Goal: Information Seeking & Learning: Learn about a topic

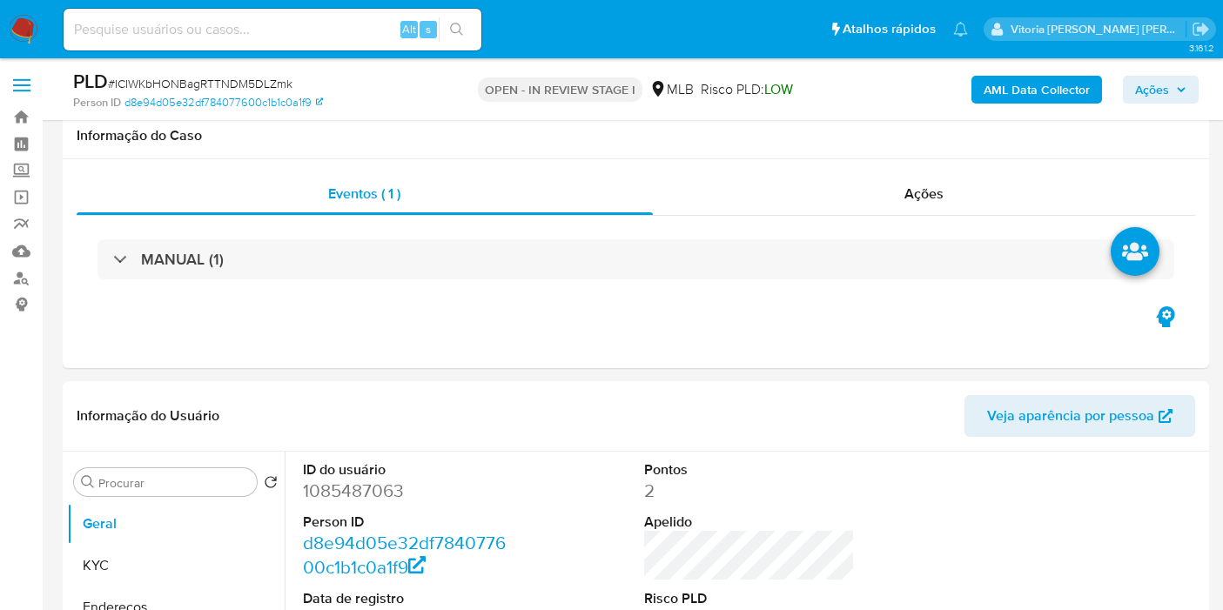
scroll to position [1644, 0]
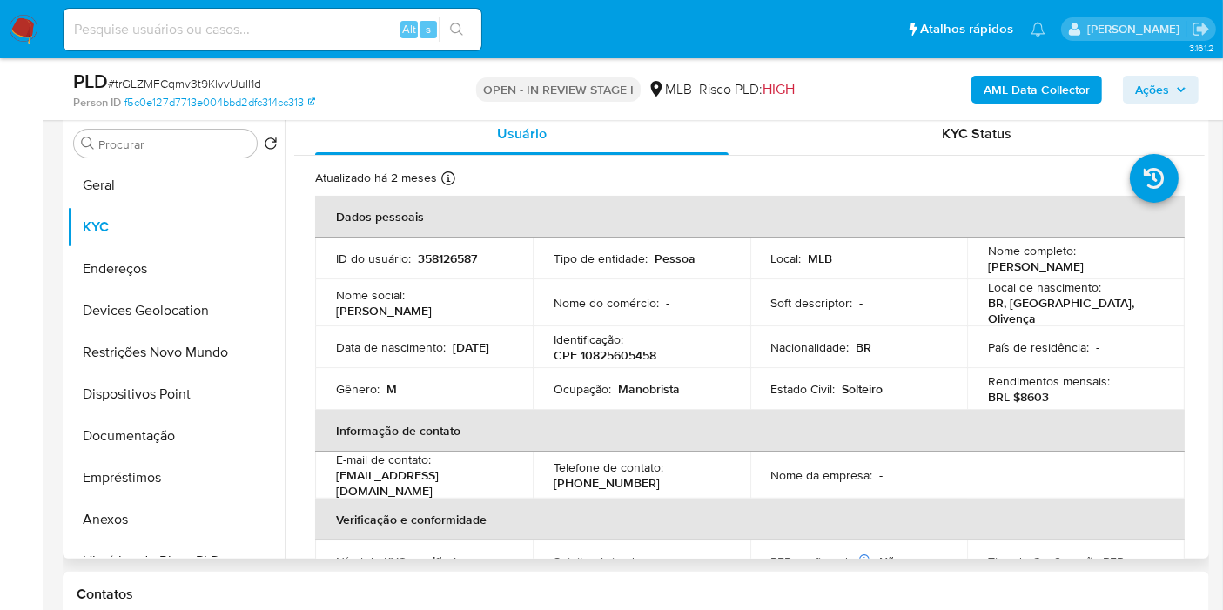
click at [442, 256] on p "358126587" at bounding box center [447, 259] width 59 height 16
copy p "358126587"
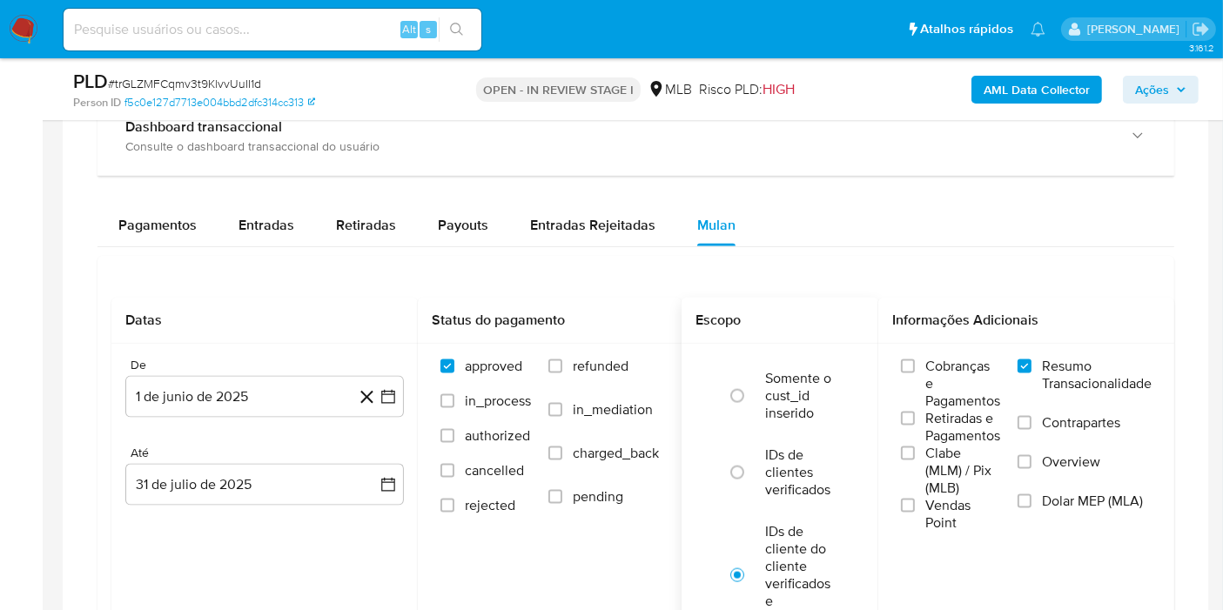
scroll to position [2176, 0]
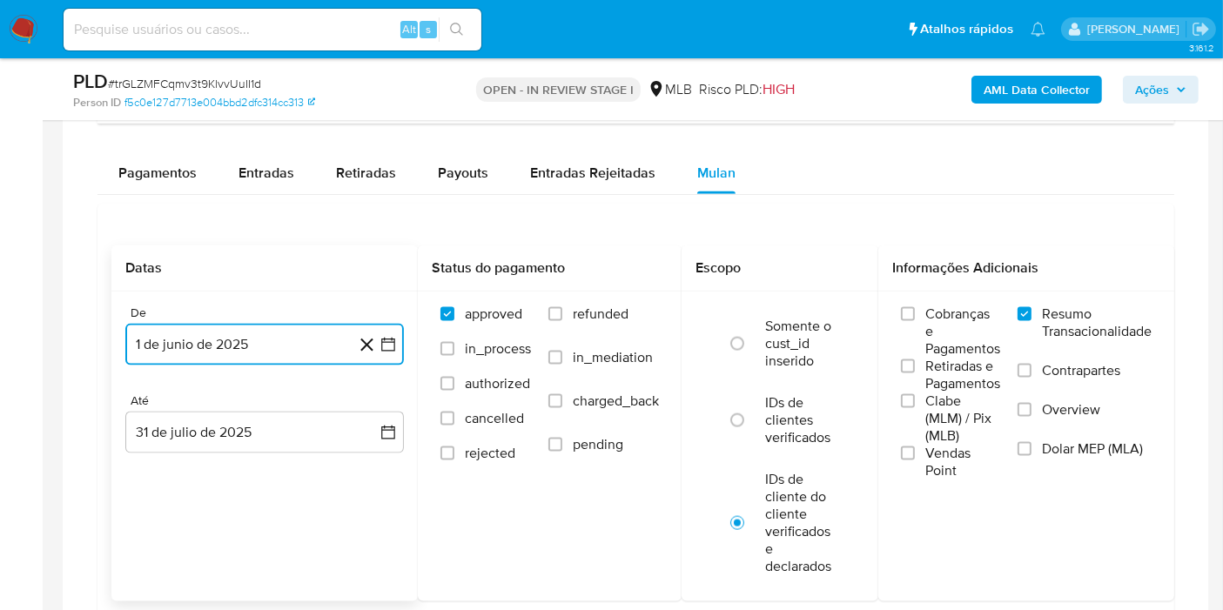
click at [276, 331] on button "1 de junio de 2025" at bounding box center [264, 345] width 279 height 42
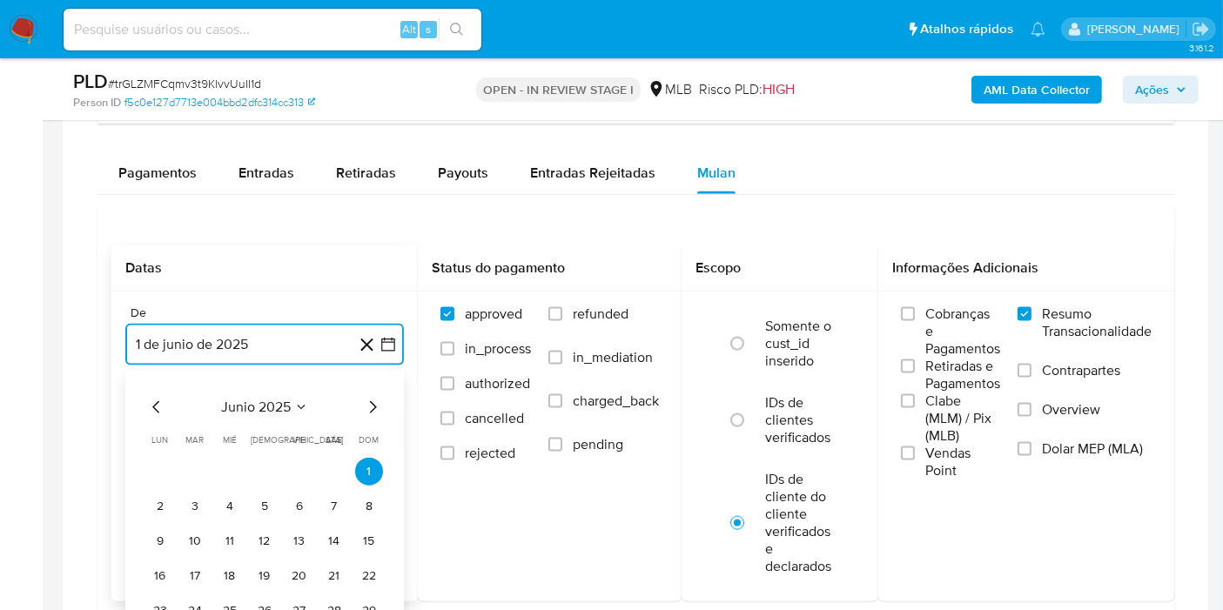
click at [274, 400] on span "junio 2025" at bounding box center [256, 407] width 70 height 17
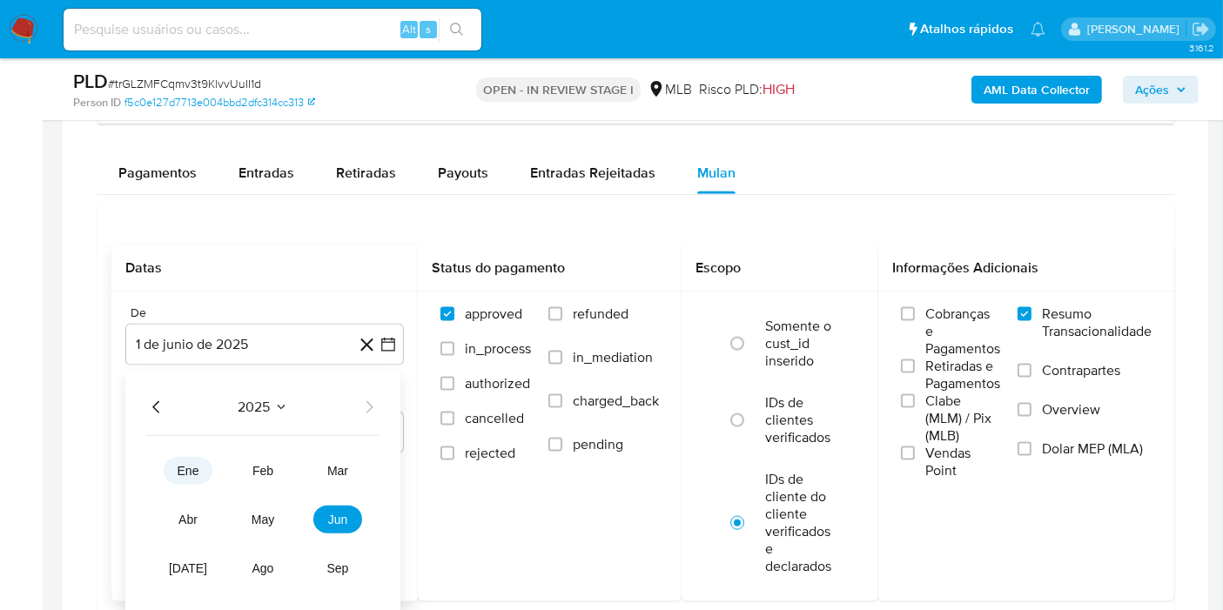
click at [172, 469] on button "ene" at bounding box center [188, 471] width 49 height 28
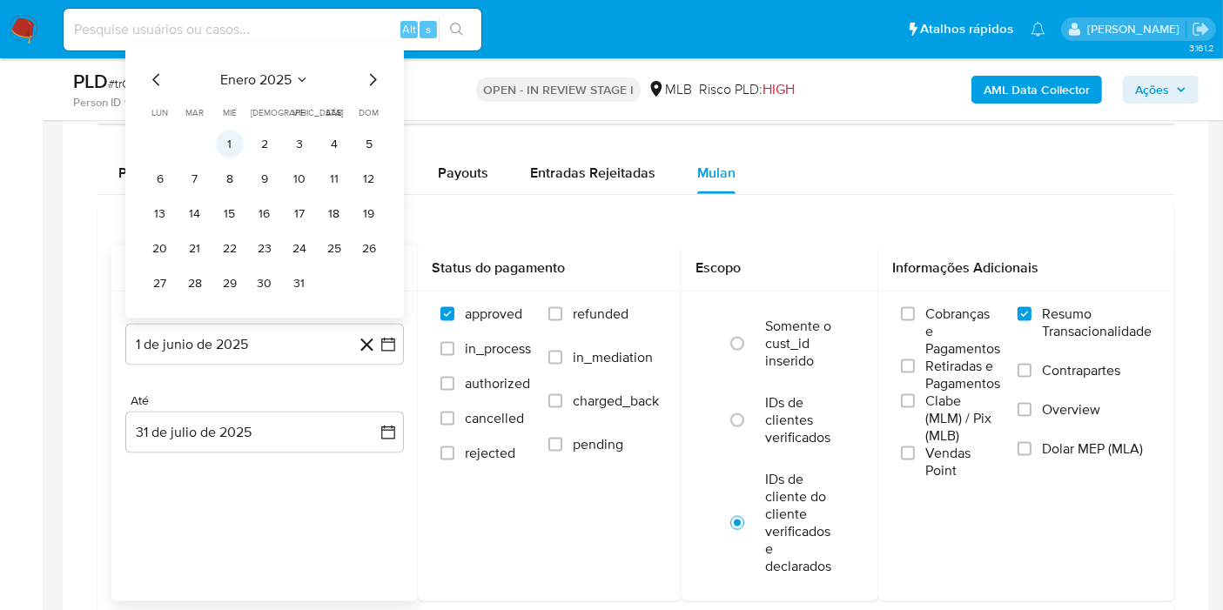
click at [232, 135] on button "1" at bounding box center [230, 145] width 28 height 28
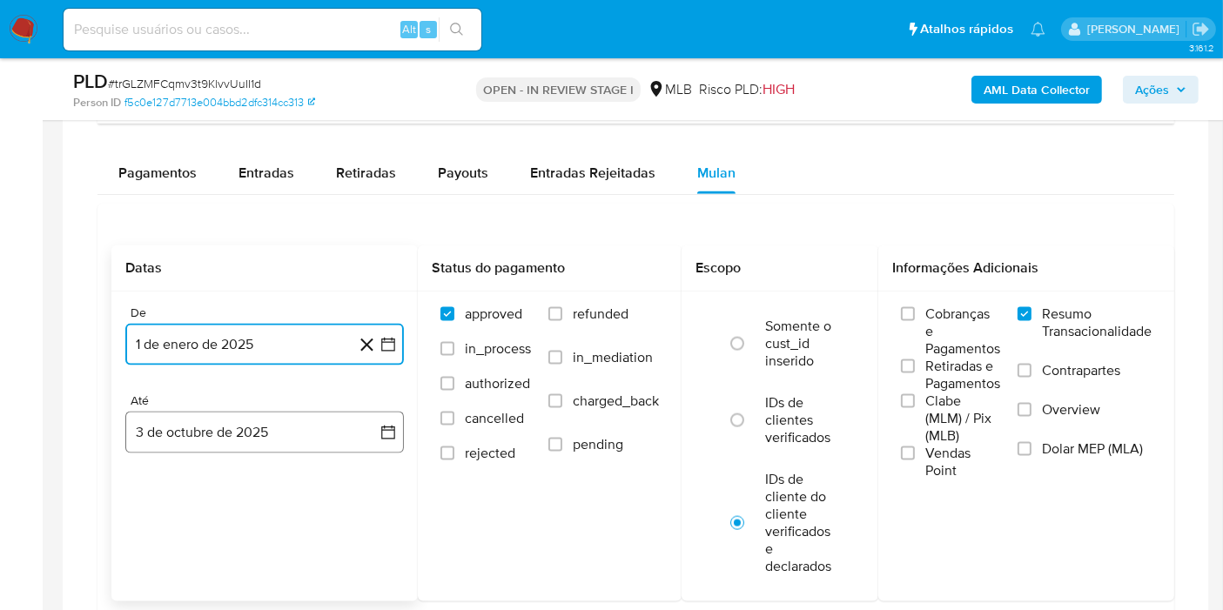
click at [240, 445] on button "3 de octubre de 2025" at bounding box center [264, 433] width 279 height 42
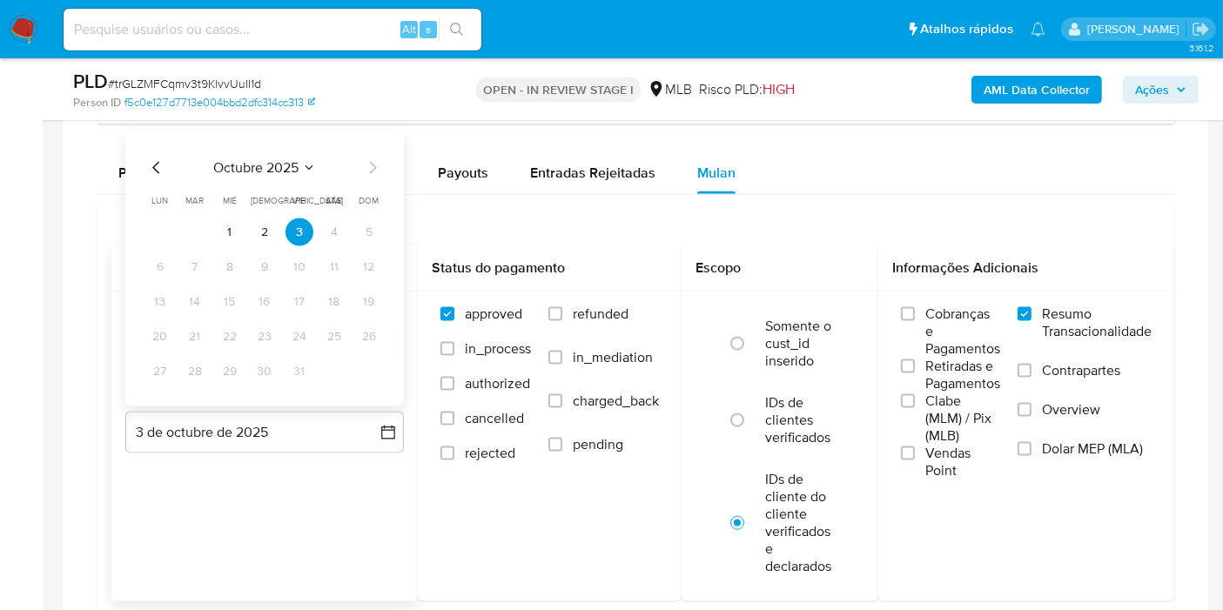
click at [292, 170] on span "octubre 2025" at bounding box center [255, 167] width 85 height 17
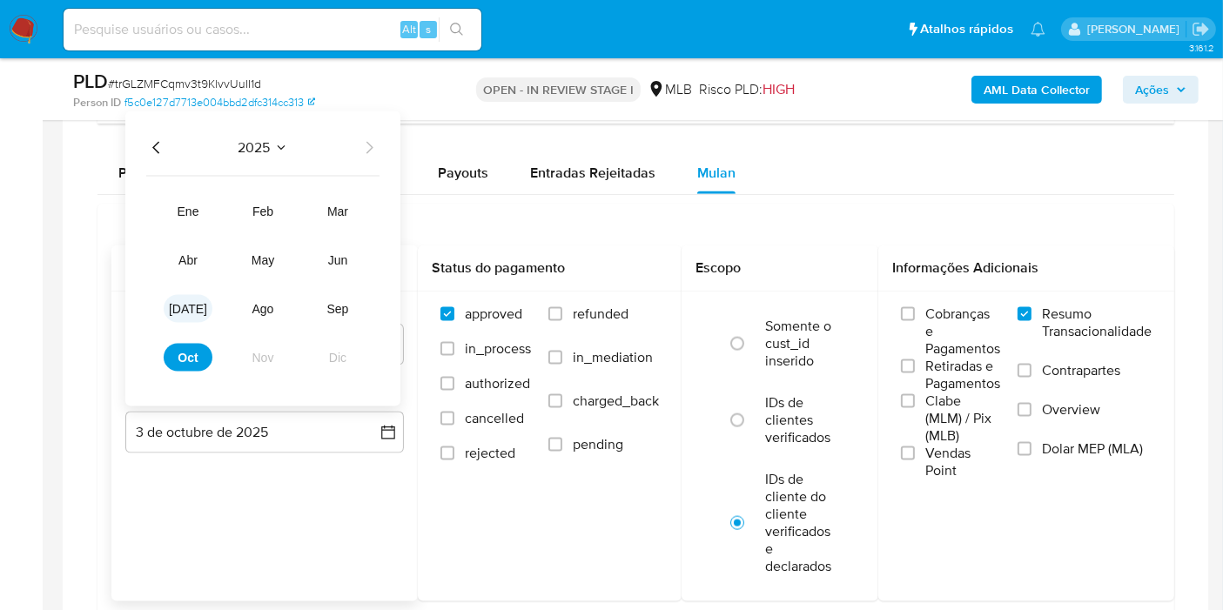
click at [192, 306] on span "[DATE]" at bounding box center [188, 309] width 38 height 14
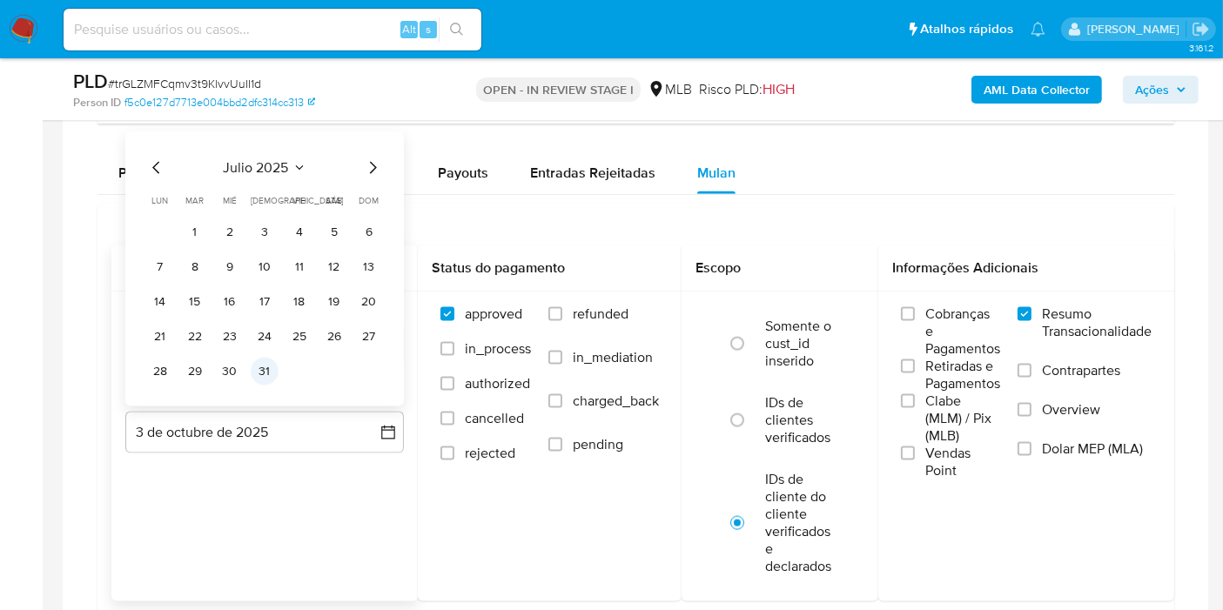
click at [260, 367] on button "31" at bounding box center [265, 372] width 28 height 28
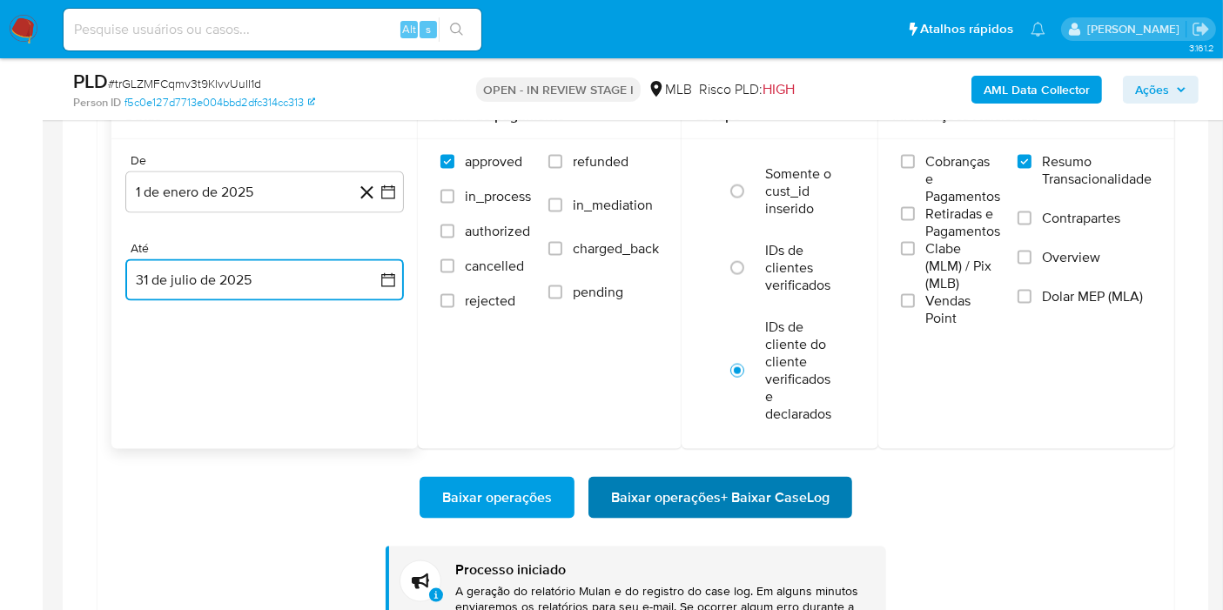
scroll to position [2370, 0]
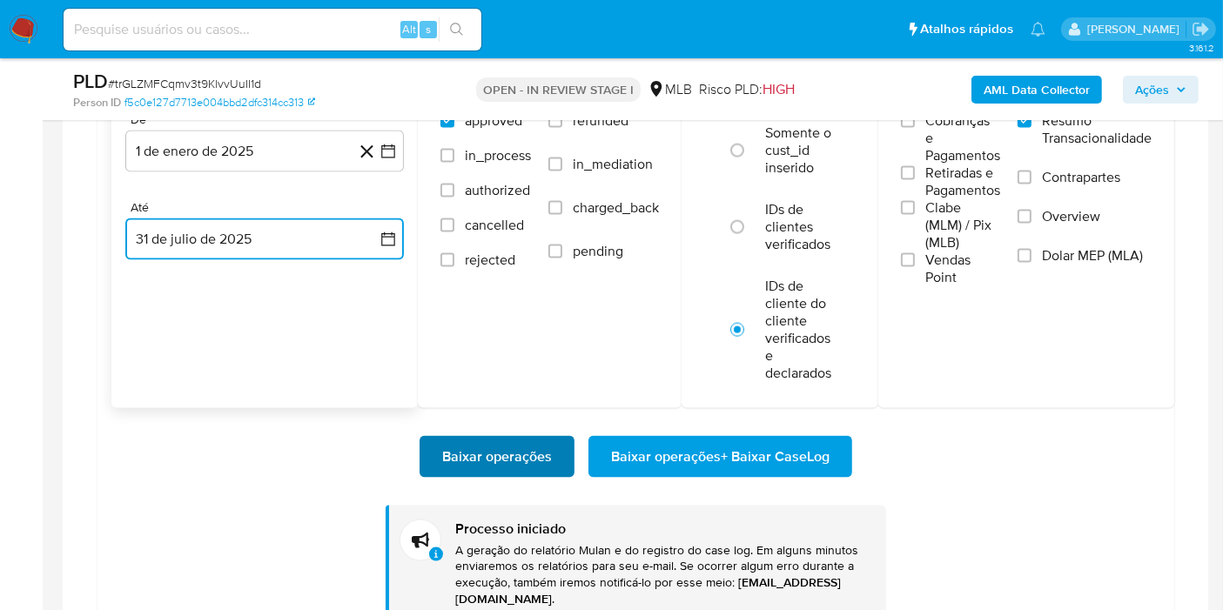
click at [488, 446] on span "Baixar operações" at bounding box center [497, 457] width 110 height 38
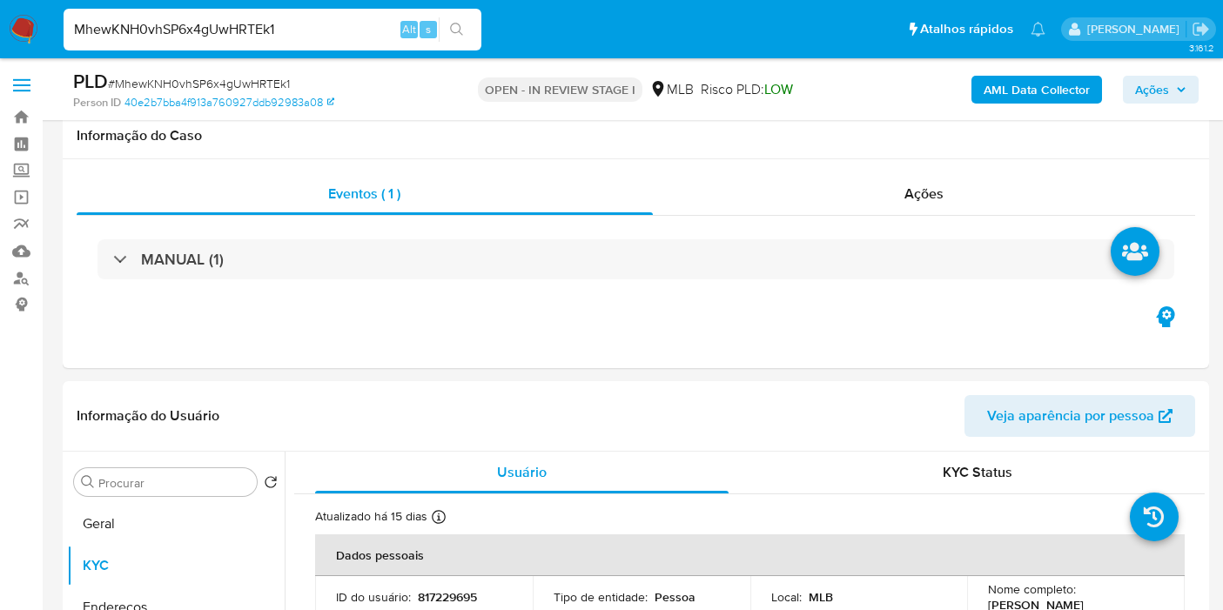
select select "10"
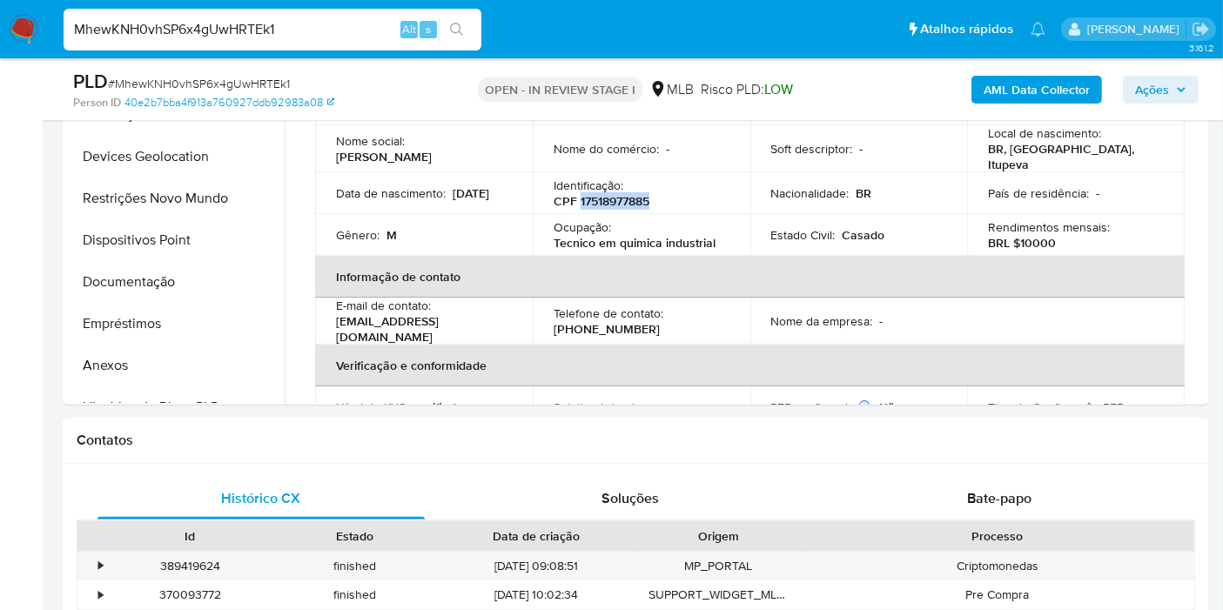
scroll to position [790, 0]
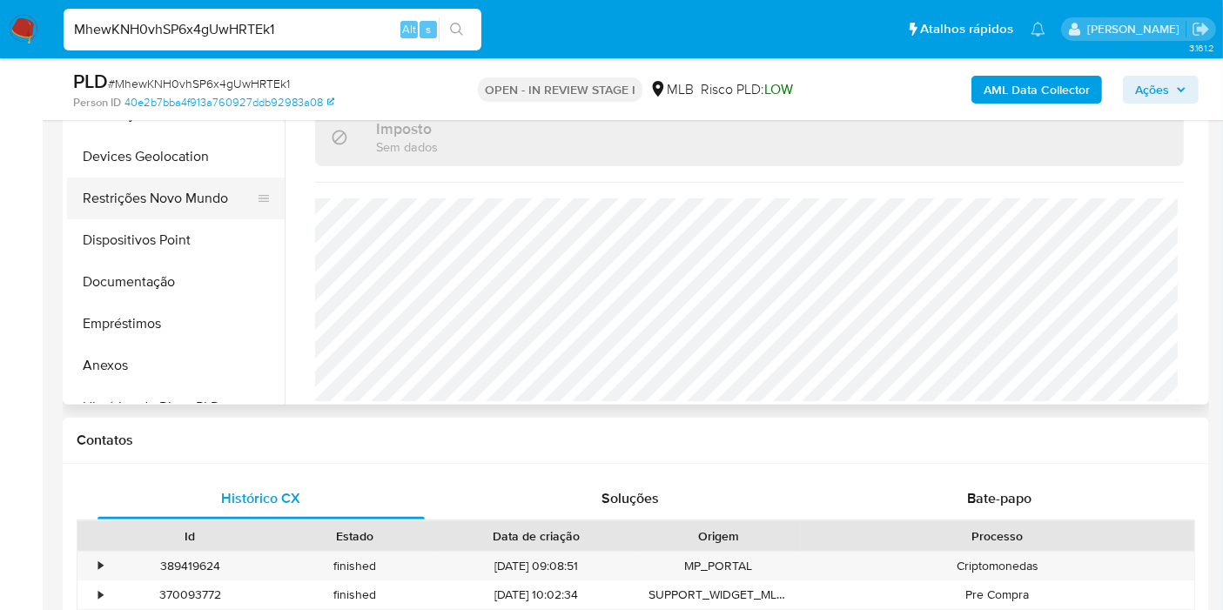
click at [217, 212] on button "Restrições Novo Mundo" at bounding box center [169, 199] width 204 height 42
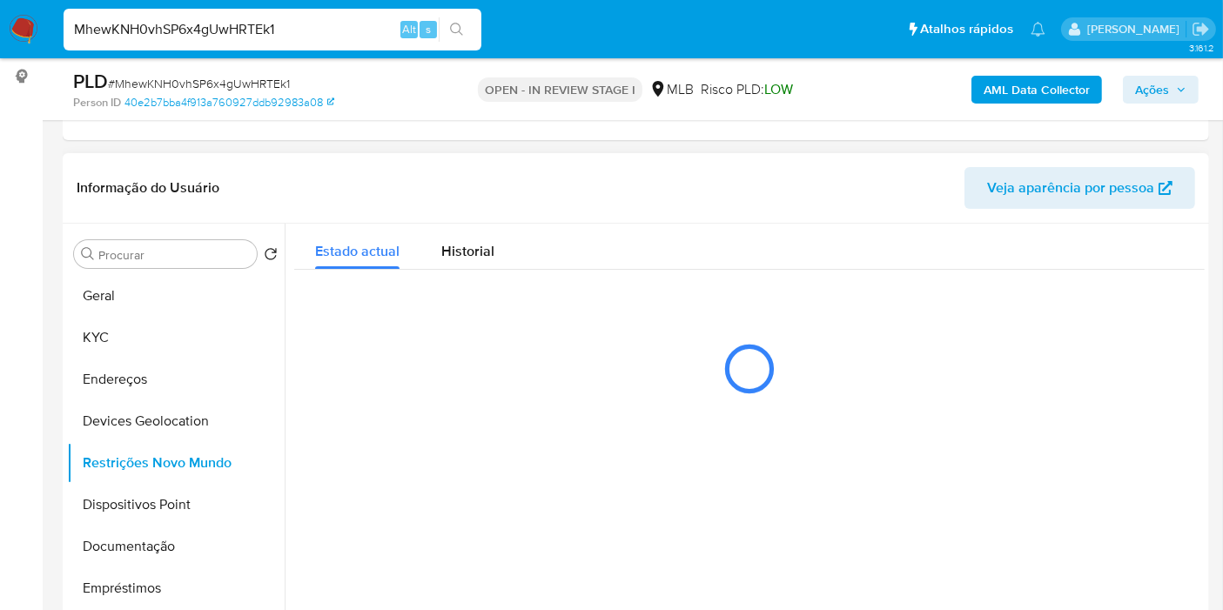
scroll to position [203, 0]
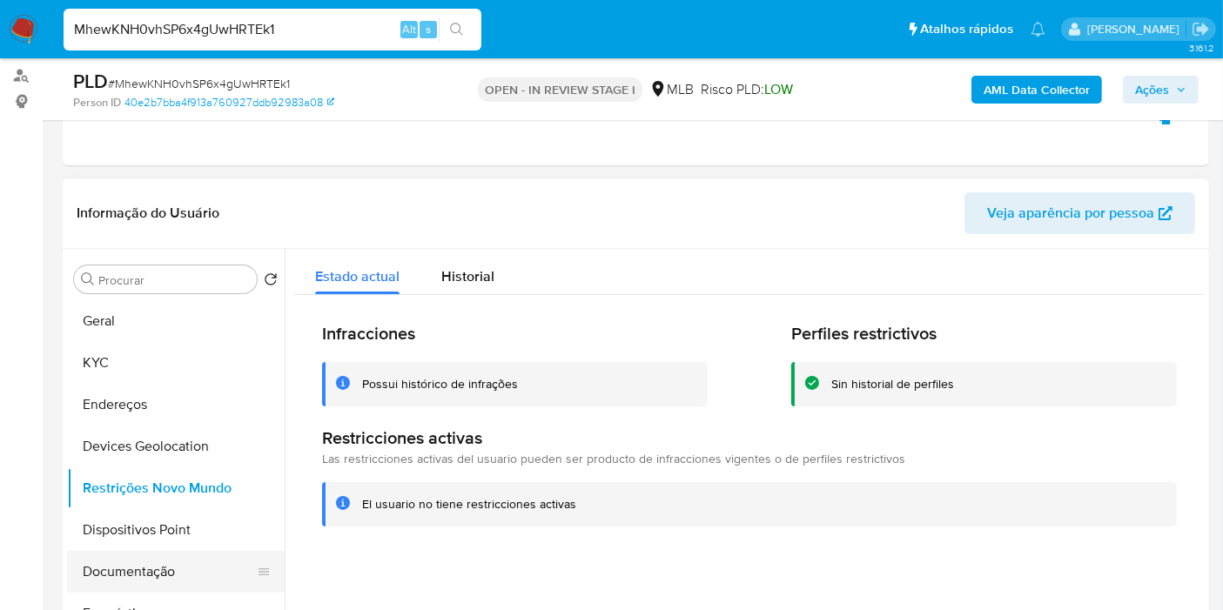
click at [184, 573] on button "Documentação" at bounding box center [169, 572] width 204 height 42
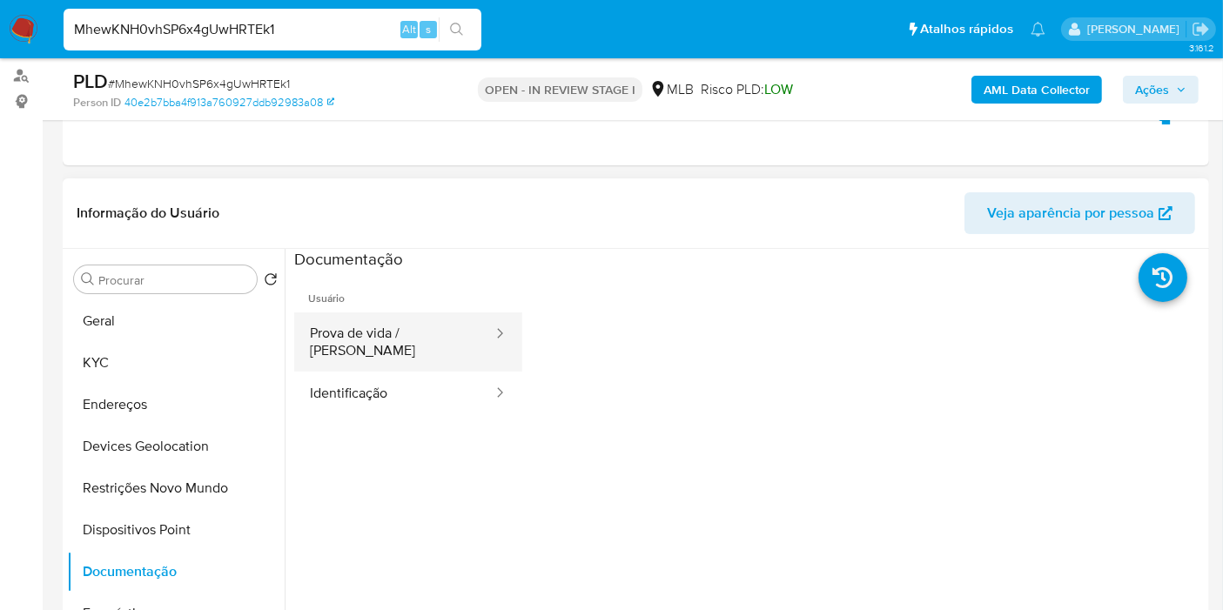
click at [351, 352] on button "Prova de vida / Selfie" at bounding box center [394, 342] width 200 height 59
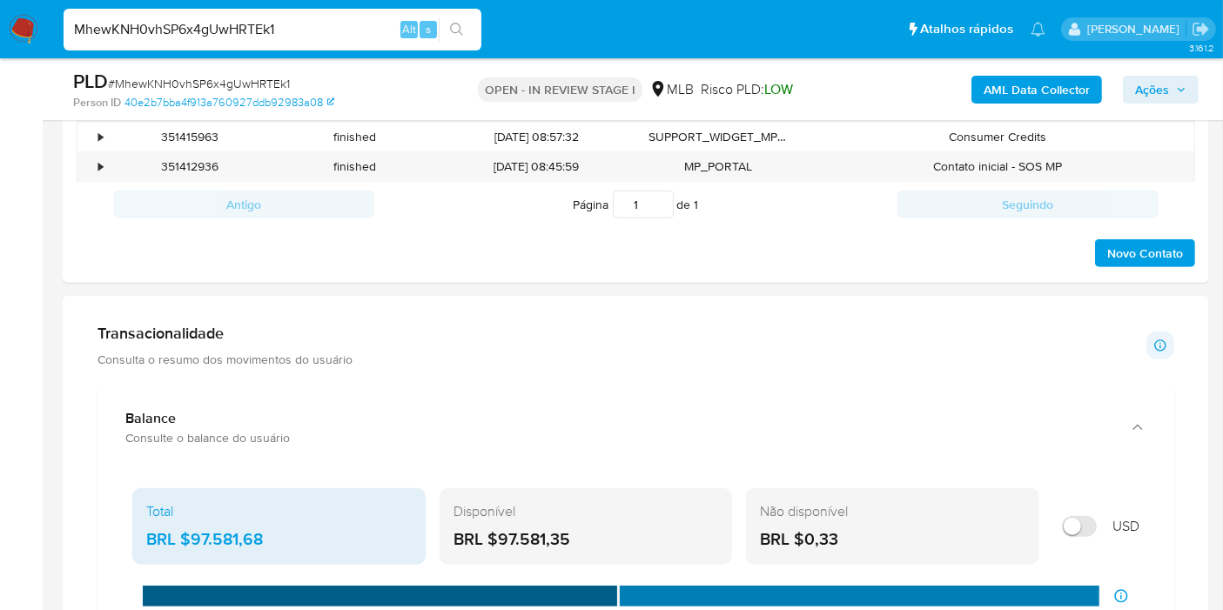
scroll to position [1170, 0]
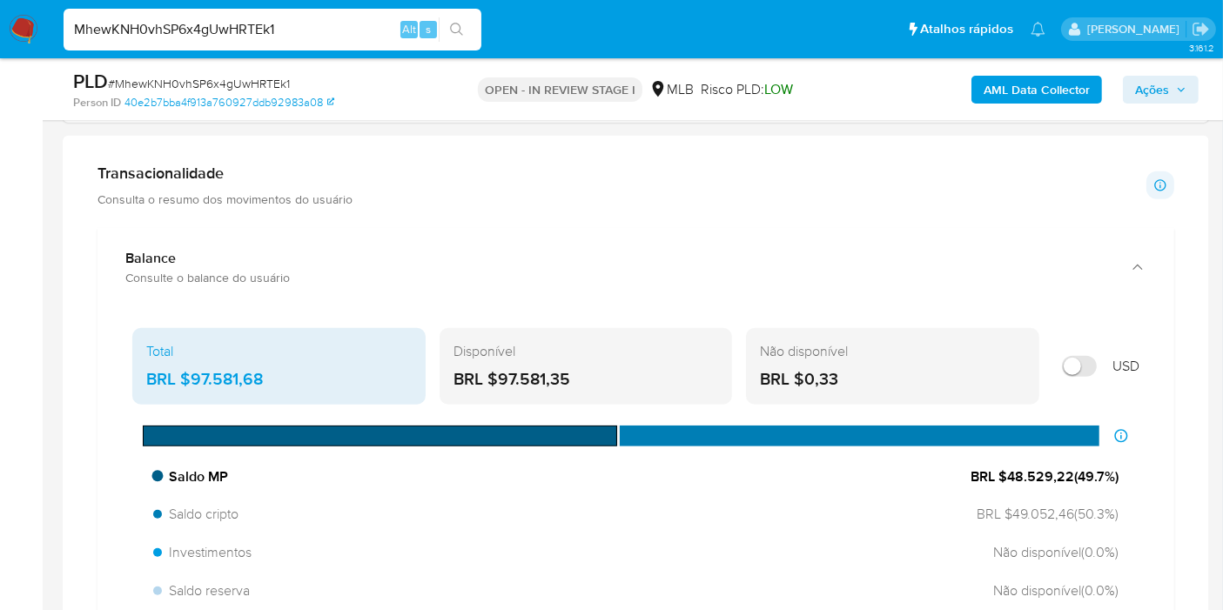
drag, startPoint x: 1066, startPoint y: 472, endPoint x: 1006, endPoint y: 477, distance: 61.2
click at [1006, 477] on span "BRL $48.529,22 ( 49.7 %)" at bounding box center [1045, 477] width 148 height 19
drag, startPoint x: 1066, startPoint y: 515, endPoint x: 1004, endPoint y: 506, distance: 63.4
click at [1004, 506] on span "BRL $49.052,46 ( 50.3 %)" at bounding box center [1044, 514] width 149 height 19
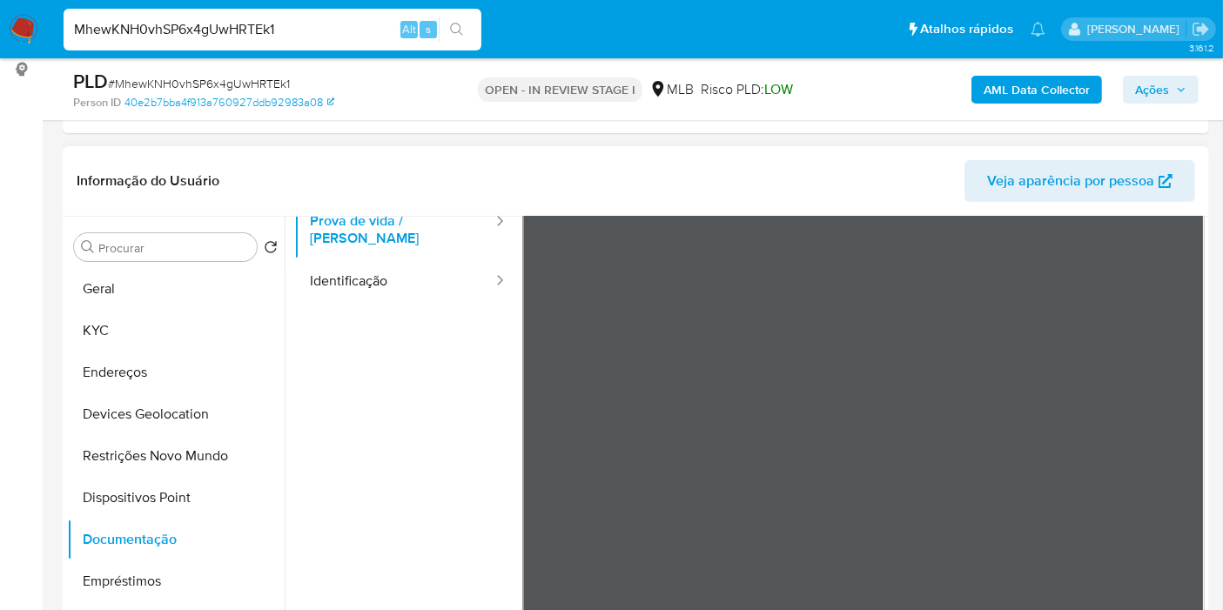
scroll to position [50, 0]
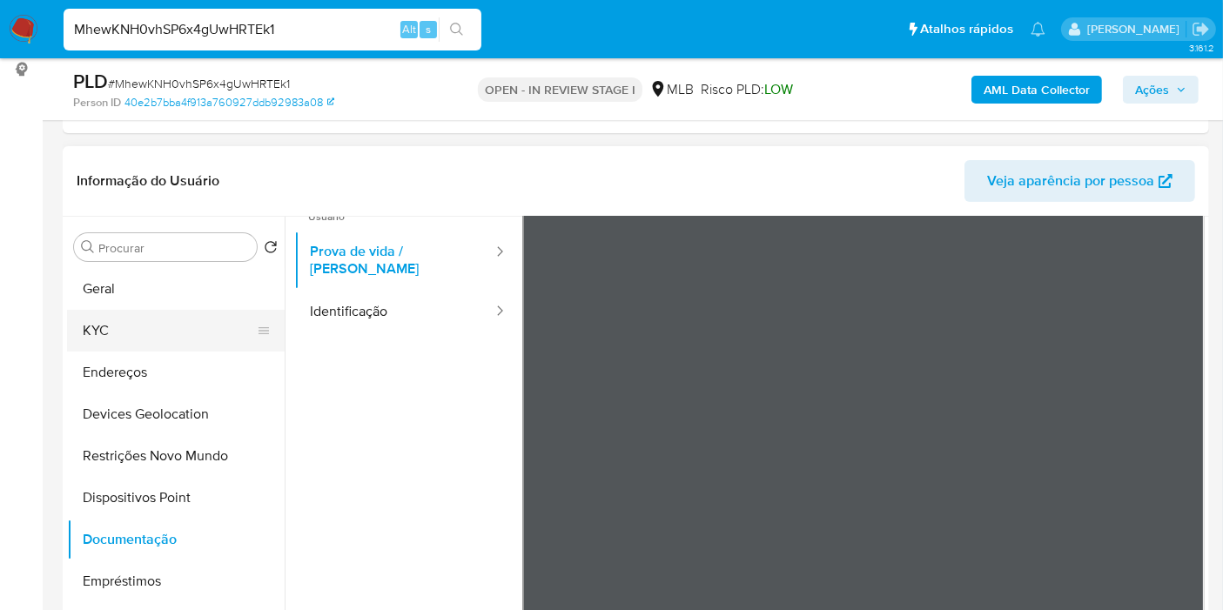
click at [102, 324] on button "KYC" at bounding box center [169, 331] width 204 height 42
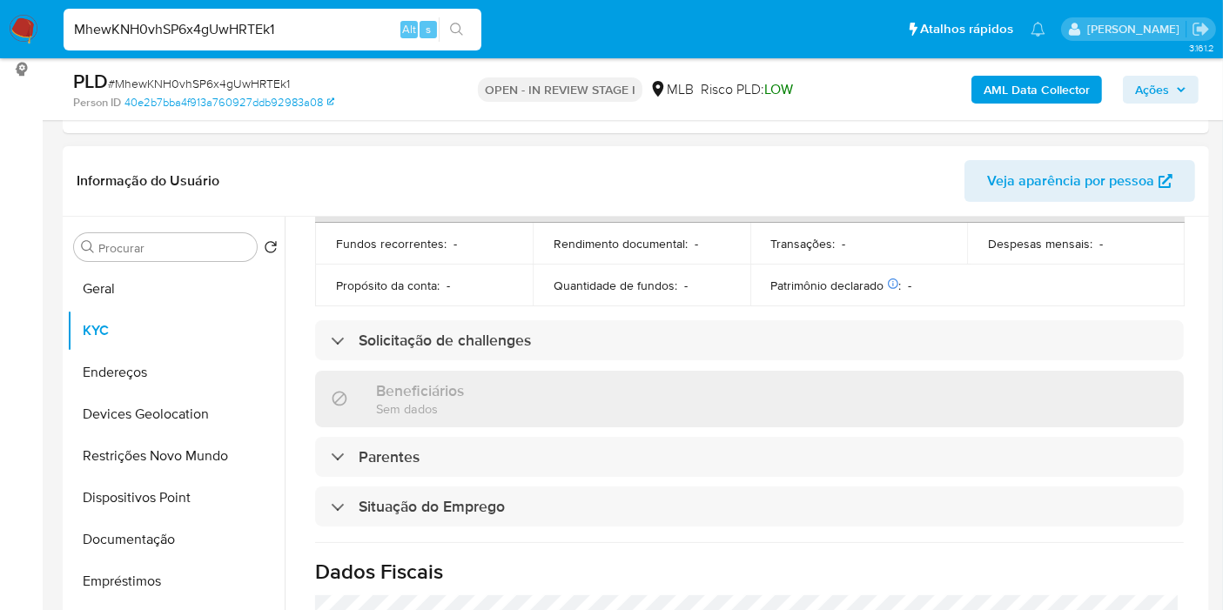
scroll to position [790, 0]
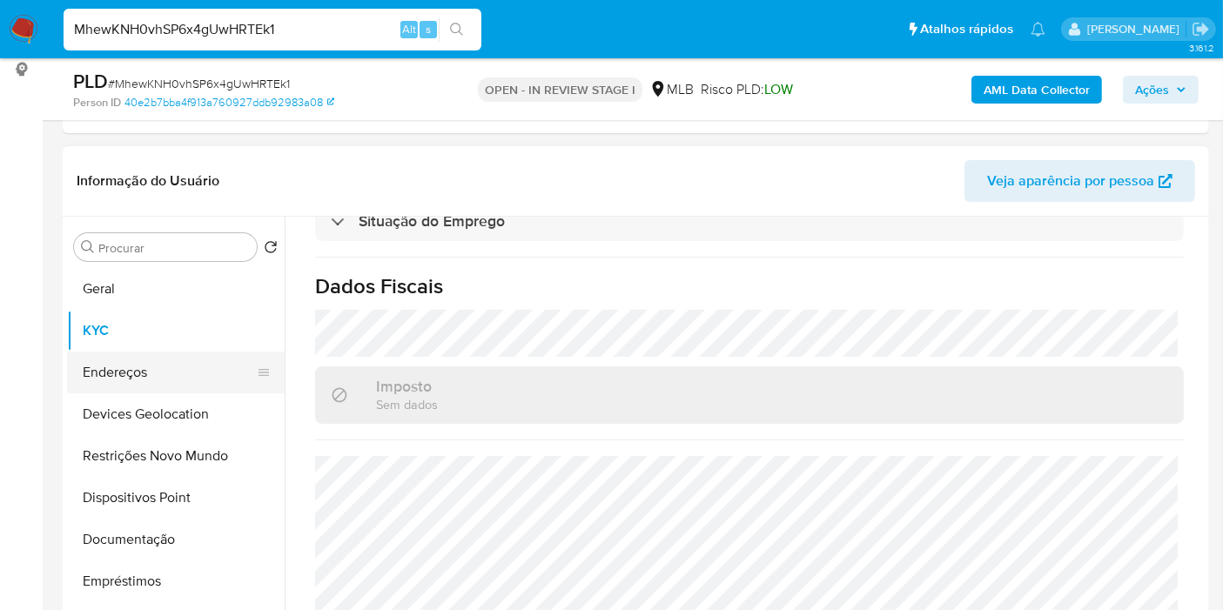
click at [133, 371] on button "Endereços" at bounding box center [169, 373] width 204 height 42
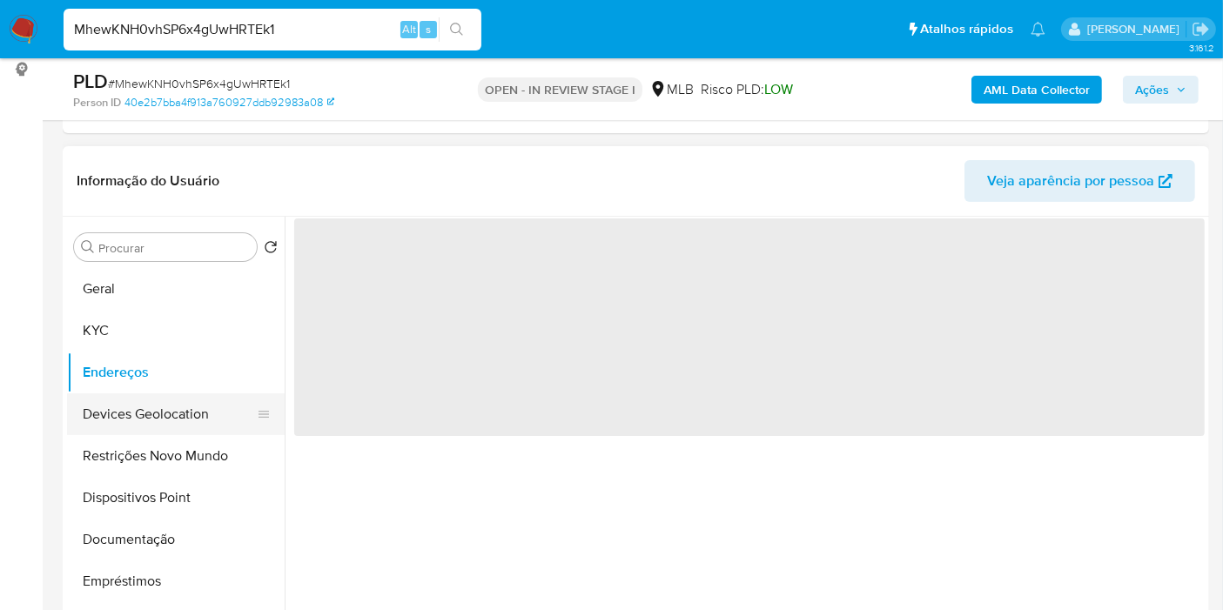
scroll to position [0, 0]
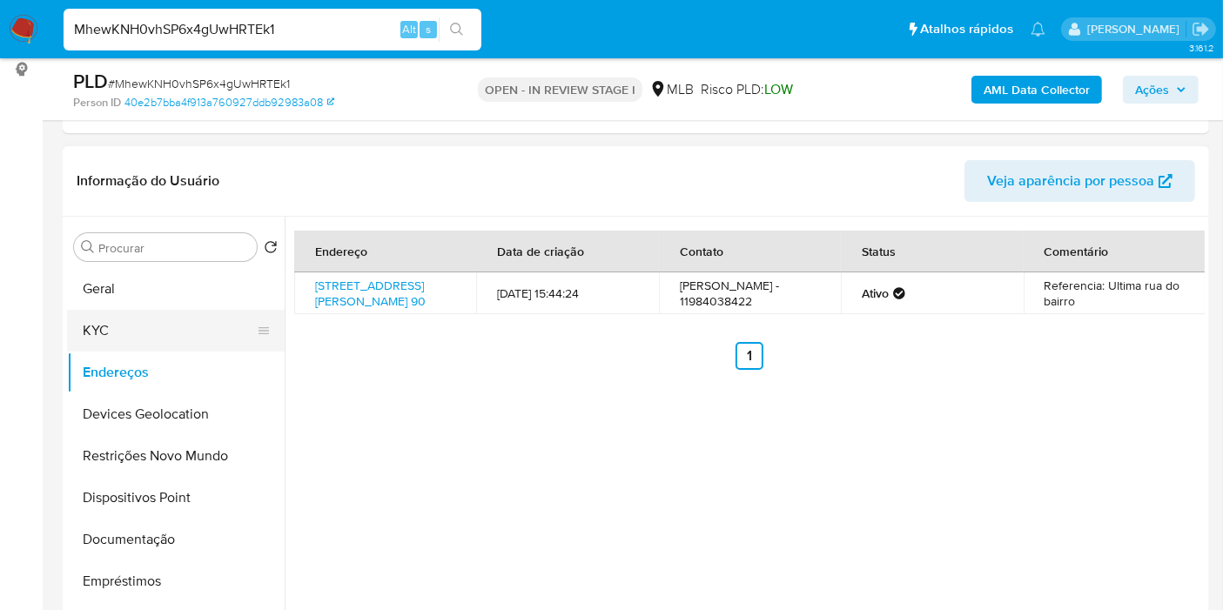
click at [170, 333] on button "KYC" at bounding box center [169, 331] width 204 height 42
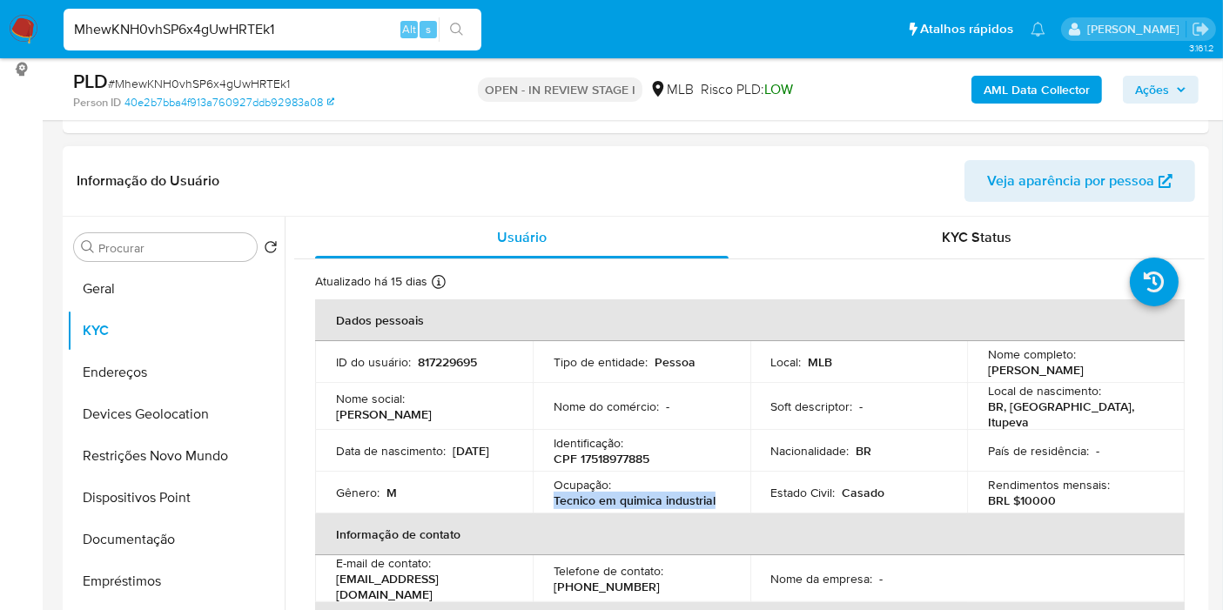
drag, startPoint x: 716, startPoint y: 501, endPoint x: 552, endPoint y: 501, distance: 163.7
click at [554, 501] on div "Ocupação : Tecnico em quimica industrial" at bounding box center [642, 492] width 176 height 31
copy p "Tecnico em quimica industrial"
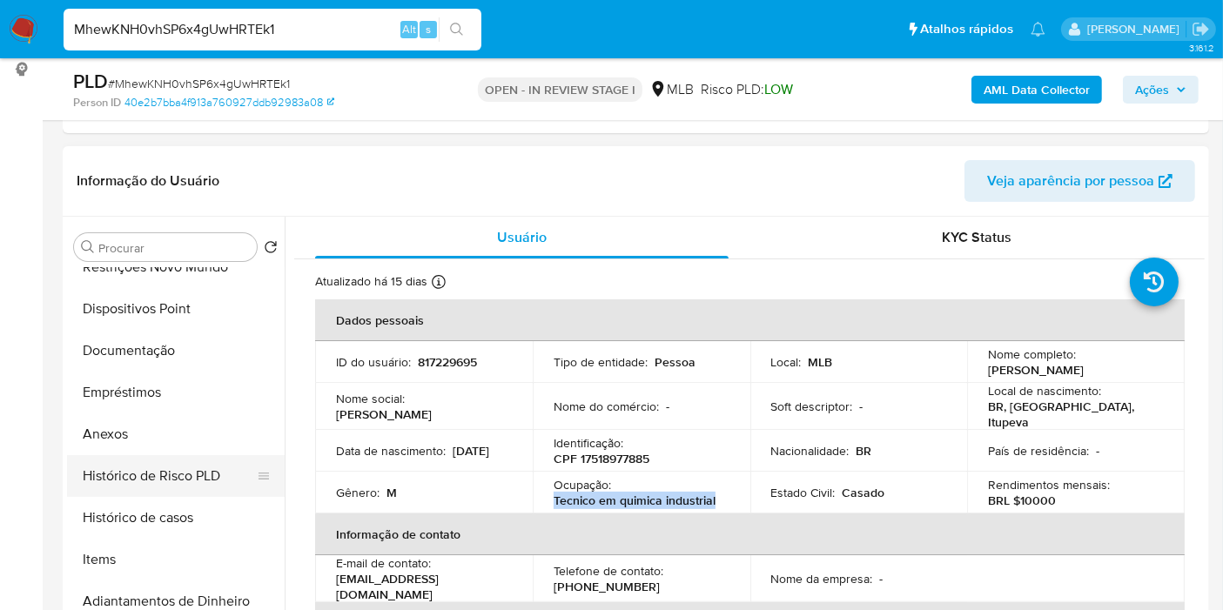
scroll to position [290, 0]
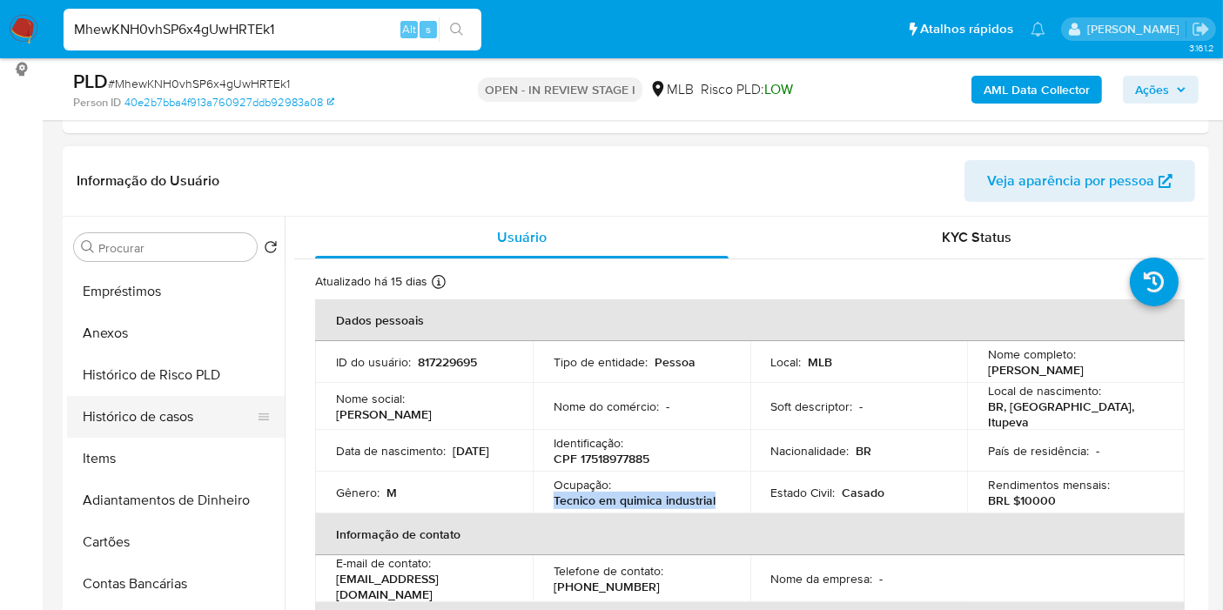
click at [169, 408] on button "Histórico de casos" at bounding box center [169, 417] width 204 height 42
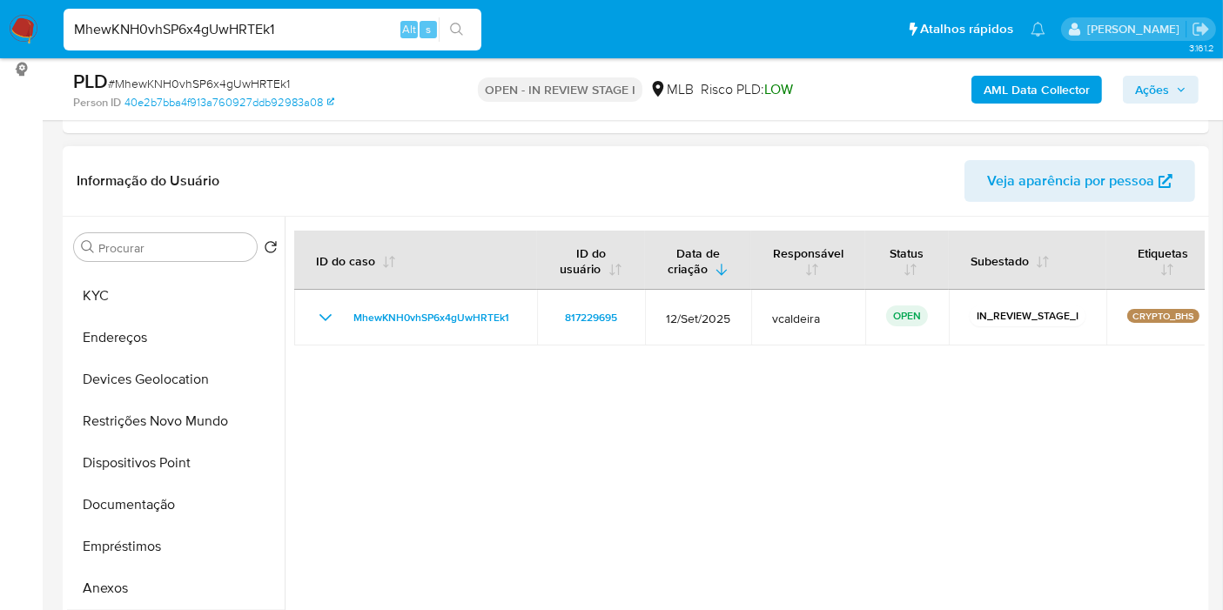
scroll to position [0, 0]
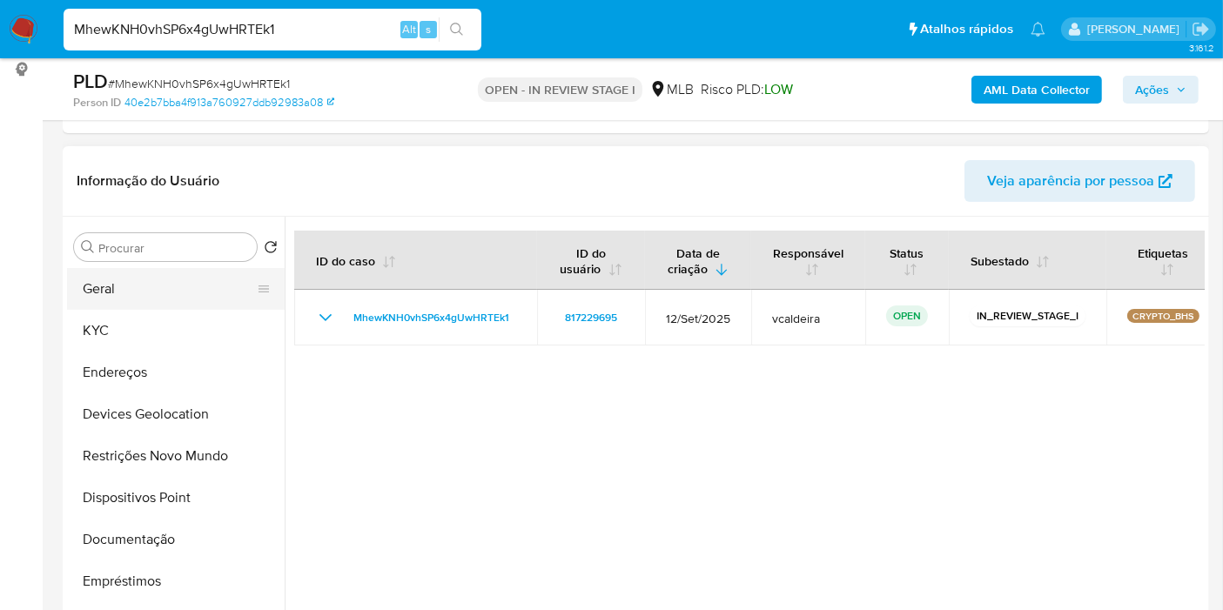
click at [137, 305] on button "Geral" at bounding box center [169, 289] width 204 height 42
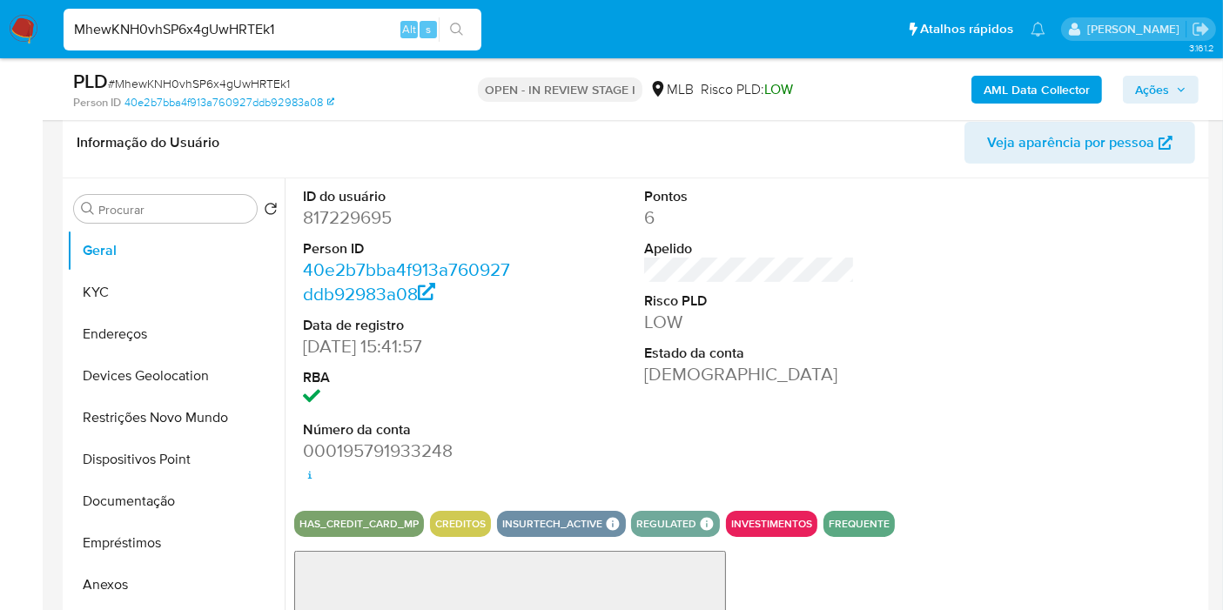
scroll to position [332, 0]
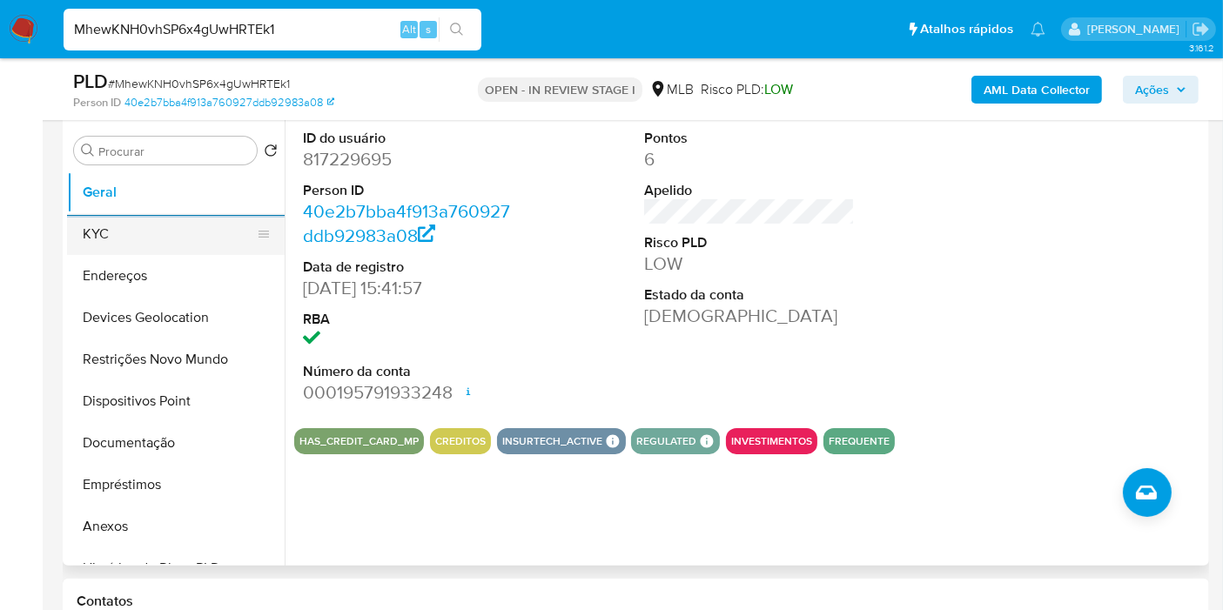
click at [149, 237] on button "KYC" at bounding box center [169, 234] width 204 height 42
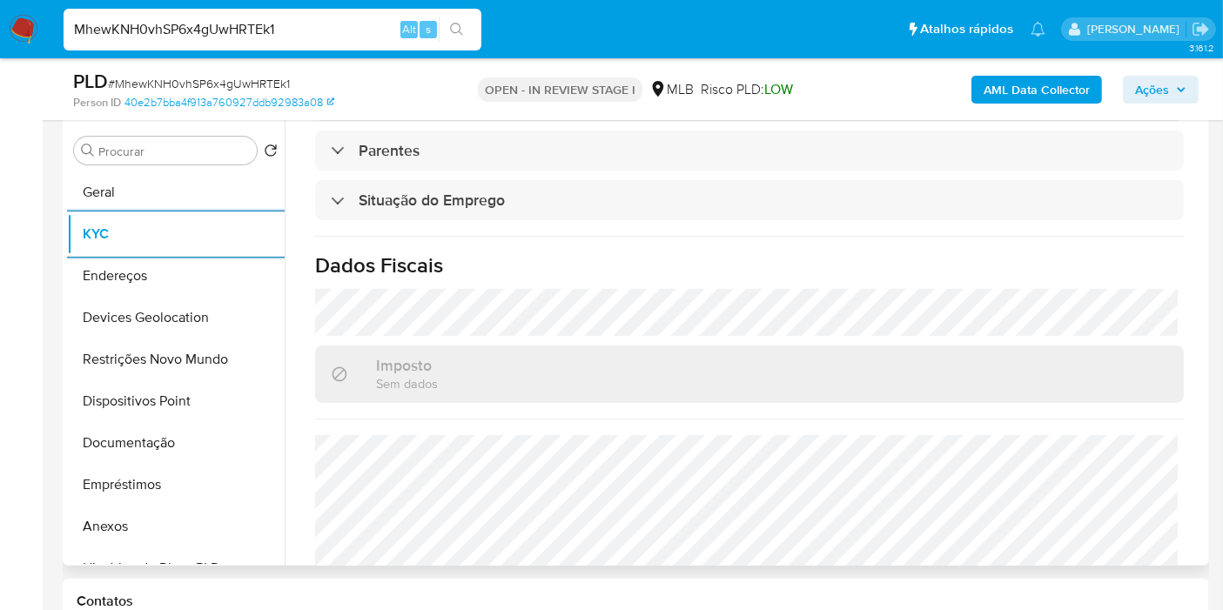
scroll to position [773, 0]
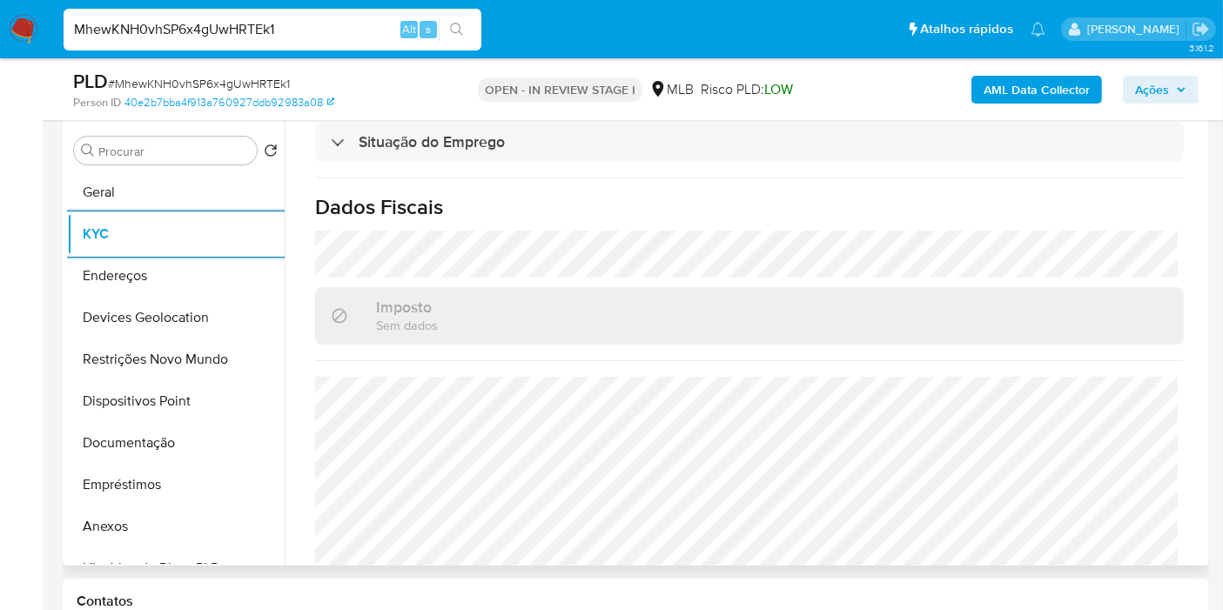
click at [125, 291] on button "Endereços" at bounding box center [169, 276] width 204 height 42
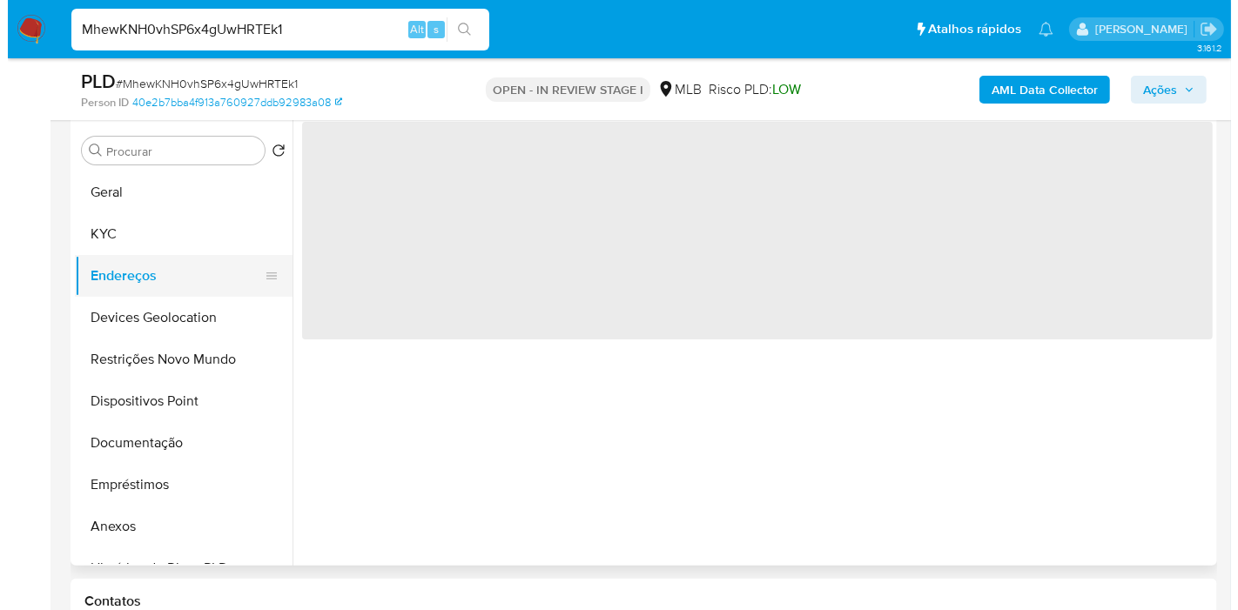
scroll to position [0, 0]
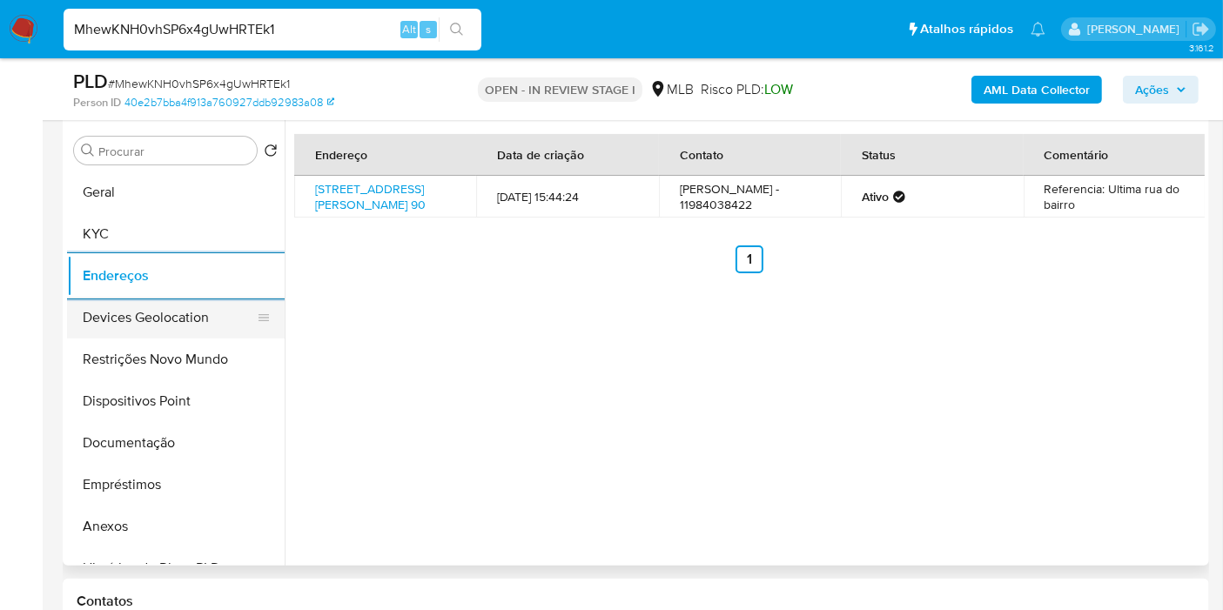
click at [120, 314] on button "Devices Geolocation" at bounding box center [169, 318] width 204 height 42
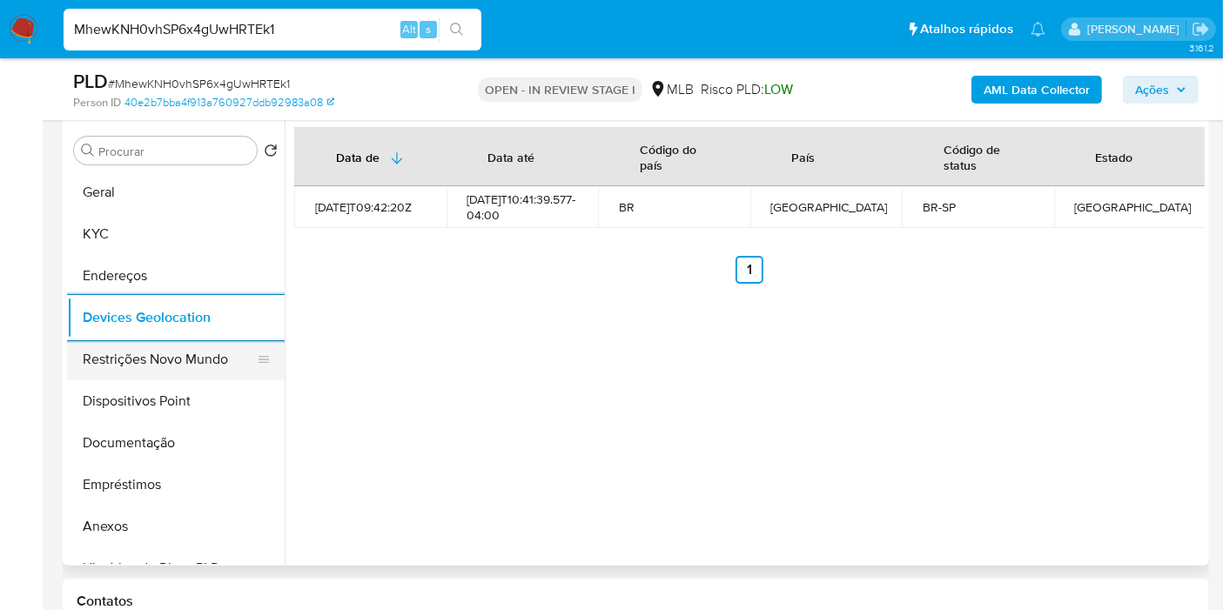
click at [140, 366] on button "Restrições Novo Mundo" at bounding box center [169, 360] width 204 height 42
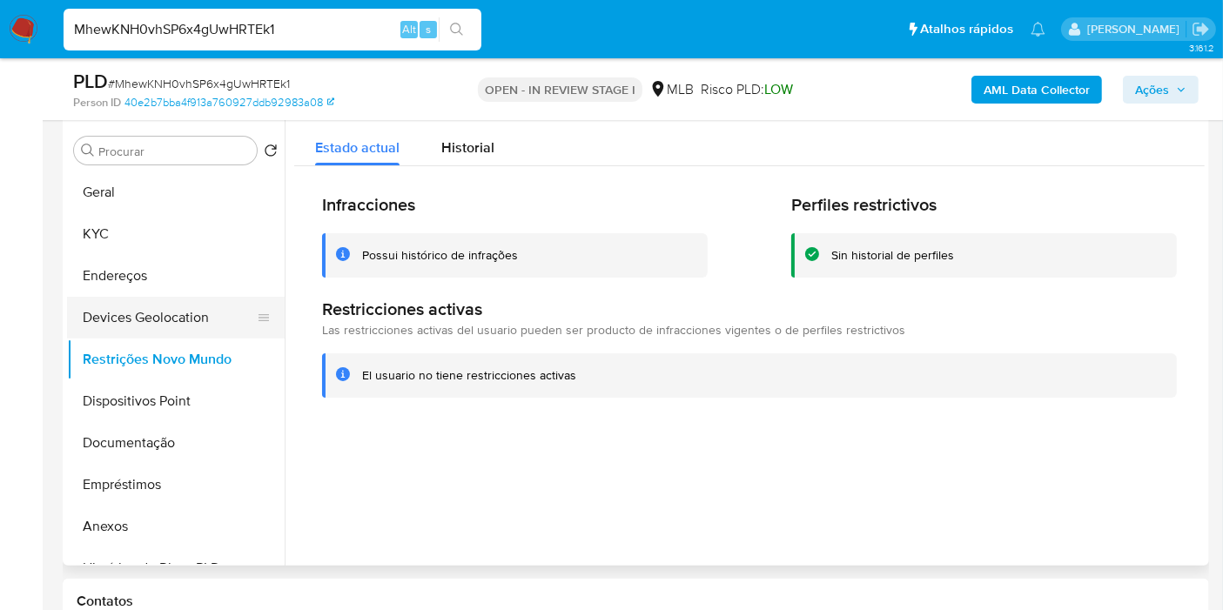
click at [170, 302] on button "Devices Geolocation" at bounding box center [169, 318] width 204 height 42
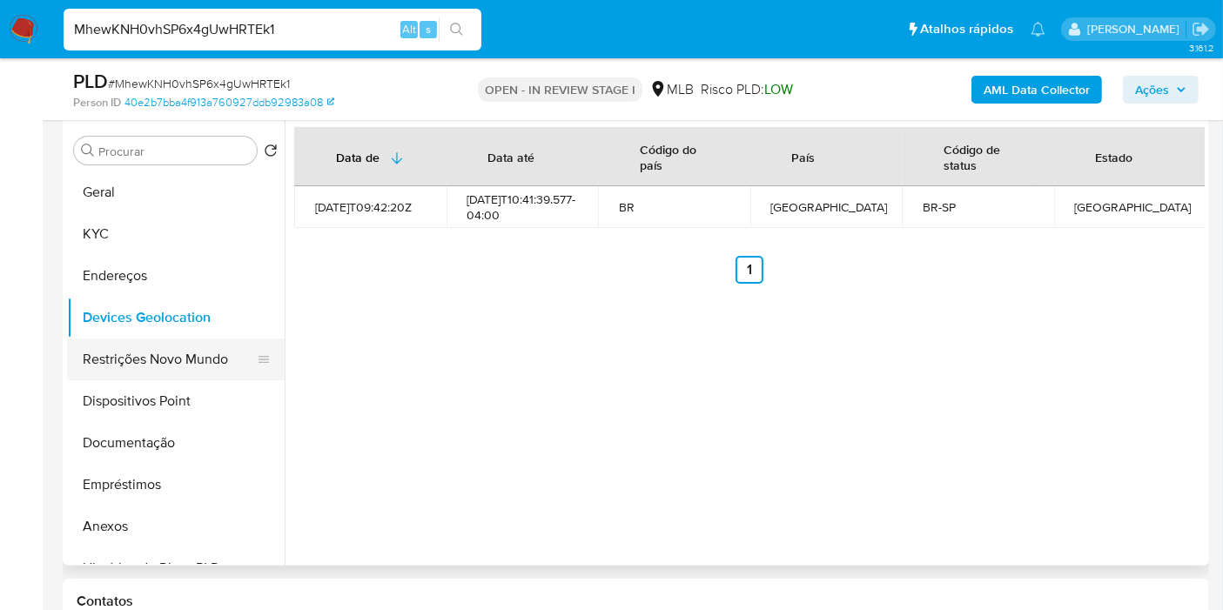
click at [199, 367] on button "Restrições Novo Mundo" at bounding box center [169, 360] width 204 height 42
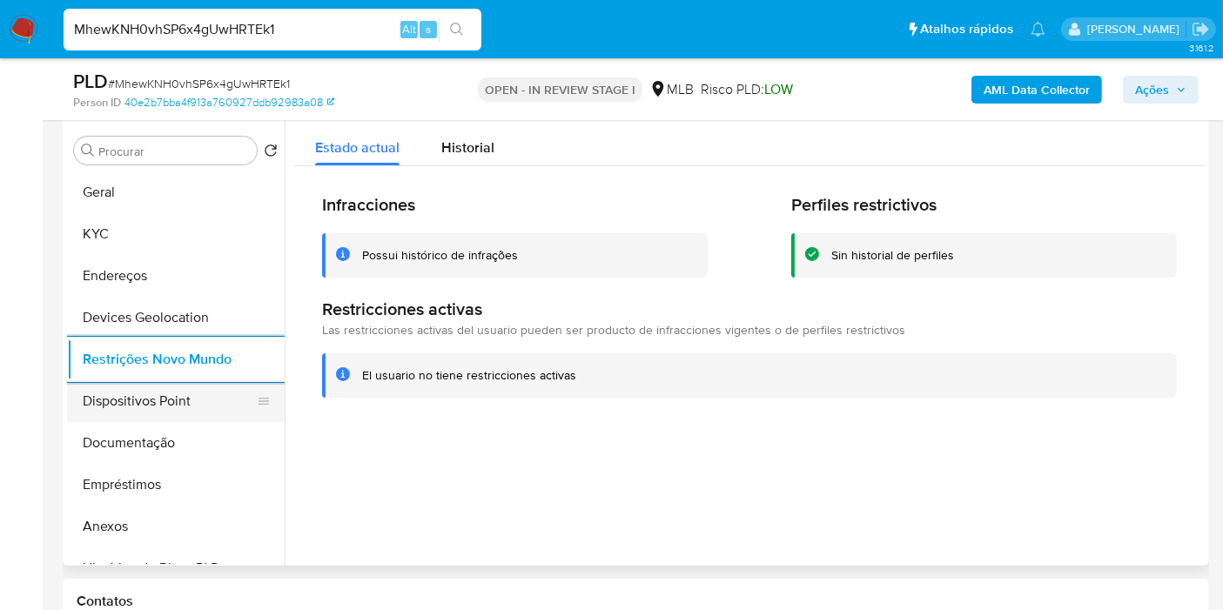
click at [180, 394] on button "Dispositivos Point" at bounding box center [169, 401] width 204 height 42
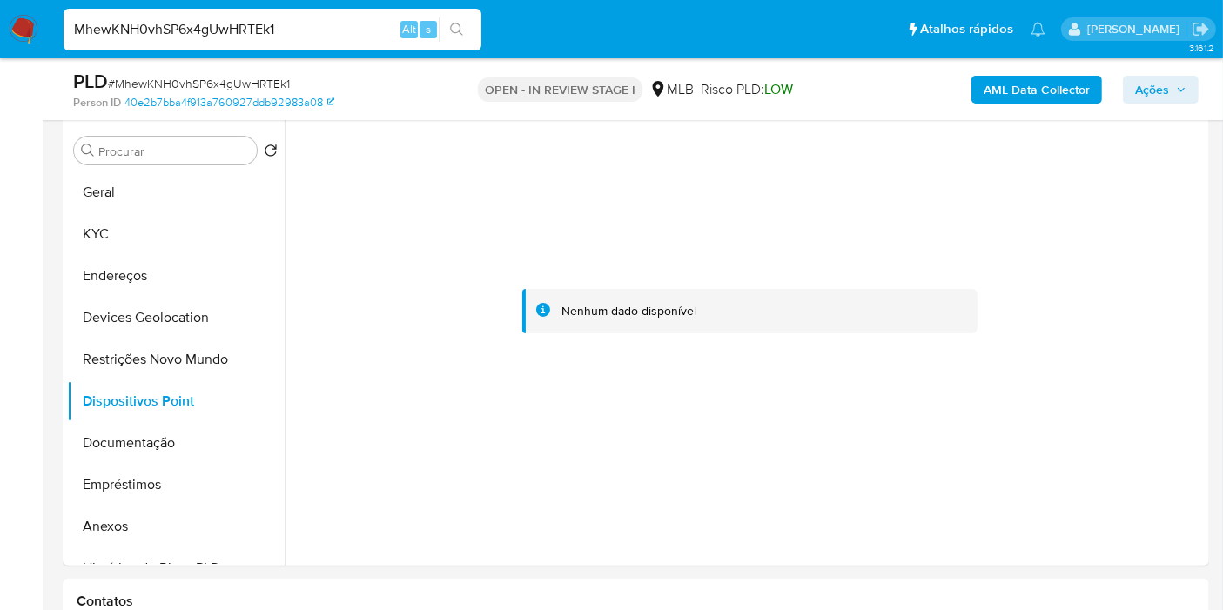
click at [1025, 85] on b "AML Data Collector" at bounding box center [1037, 90] width 106 height 28
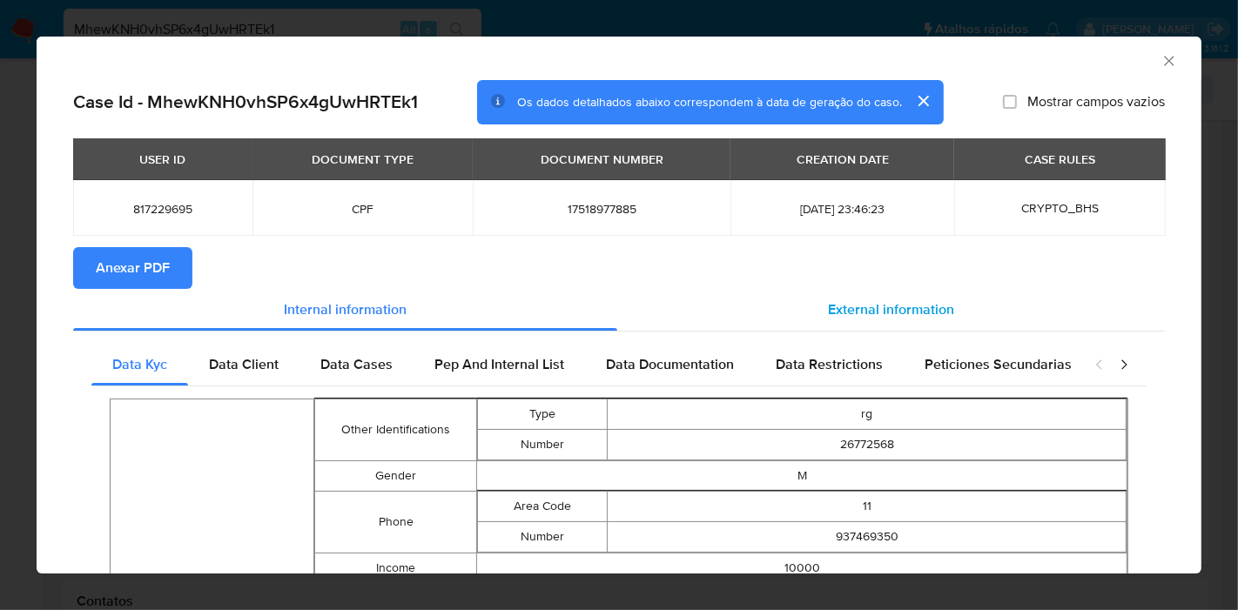
click at [851, 305] on span "External information" at bounding box center [891, 309] width 126 height 20
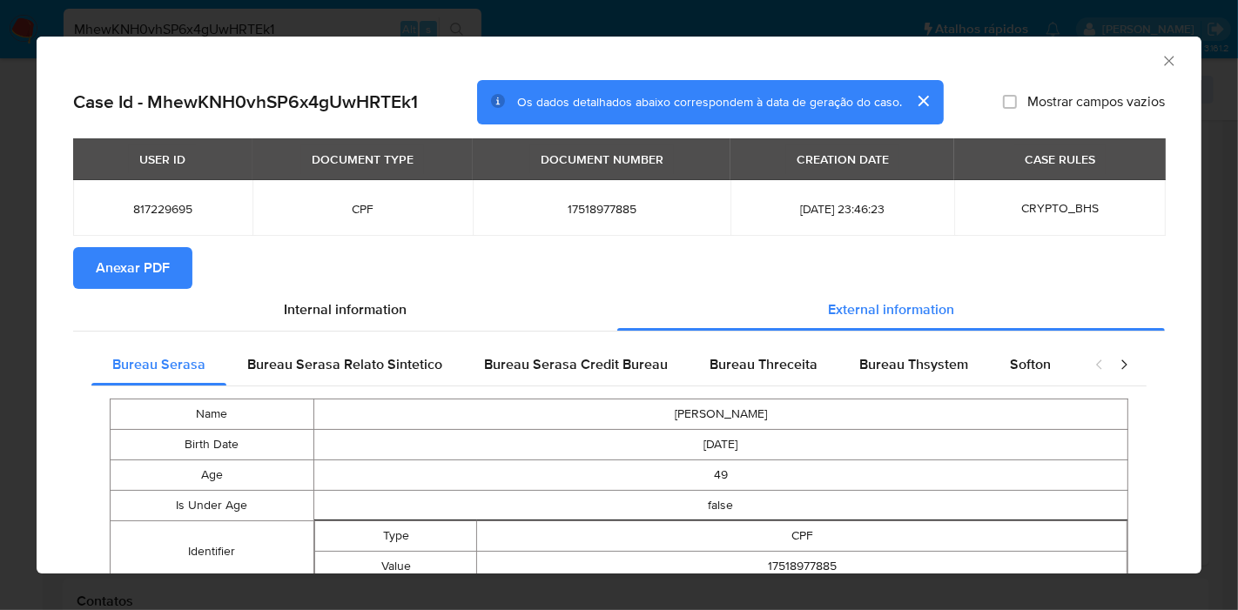
click at [117, 272] on span "Anexar PDF" at bounding box center [133, 268] width 74 height 38
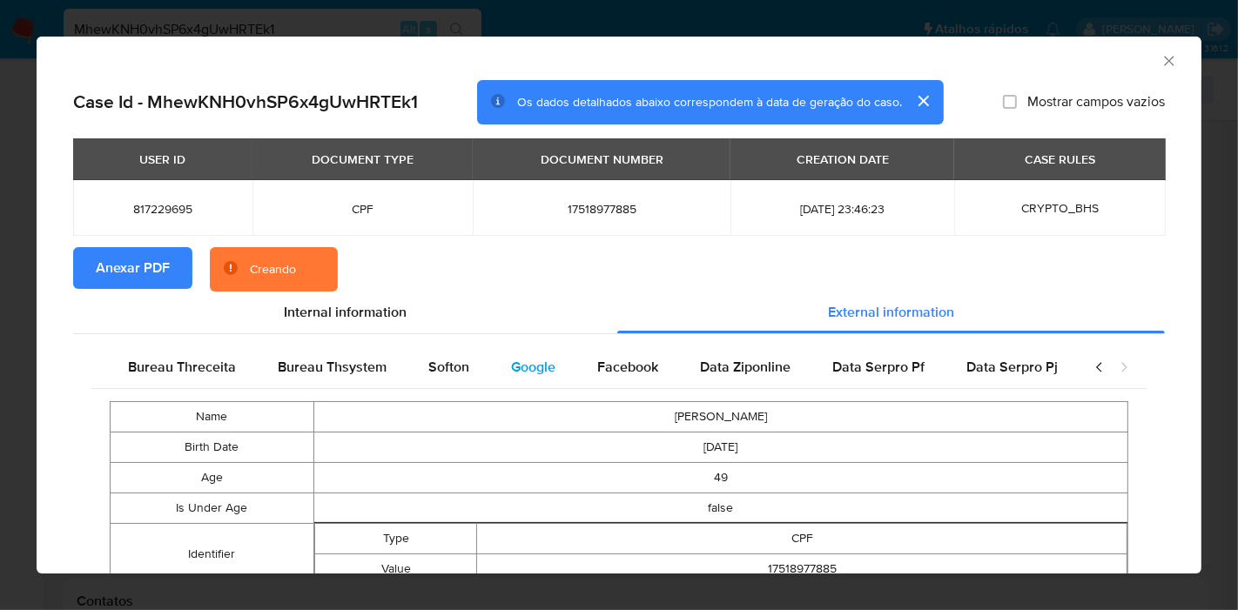
scroll to position [0, 585]
click at [509, 362] on span "Google" at bounding box center [531, 367] width 44 height 20
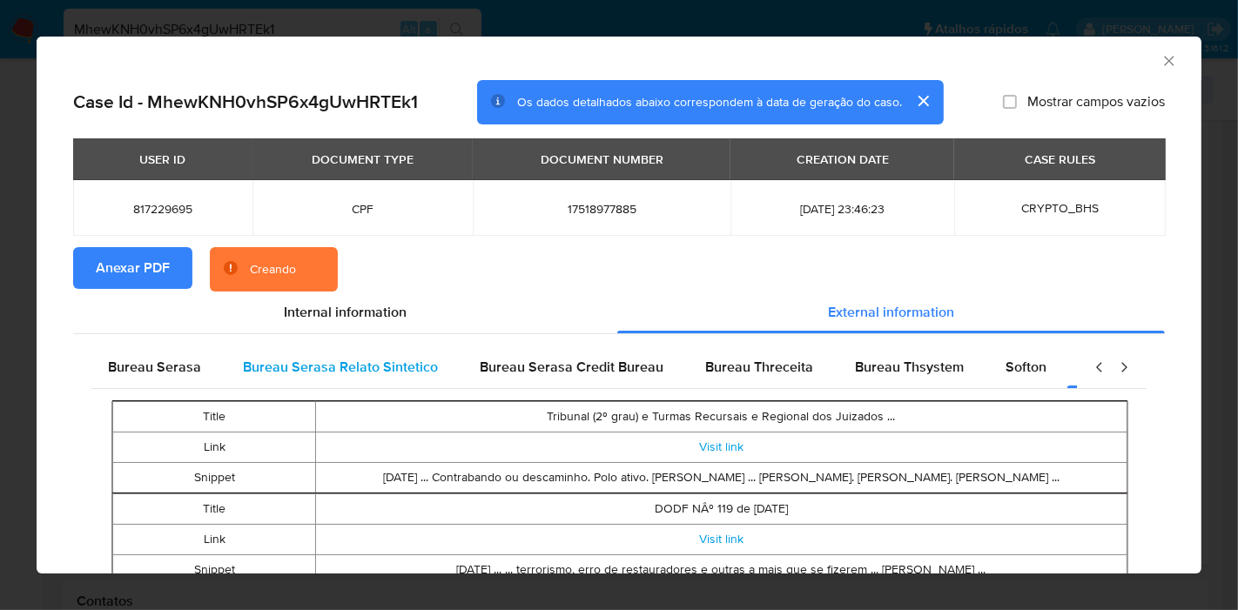
scroll to position [0, 0]
click at [189, 362] on span "Bureau Serasa" at bounding box center [158, 367] width 93 height 20
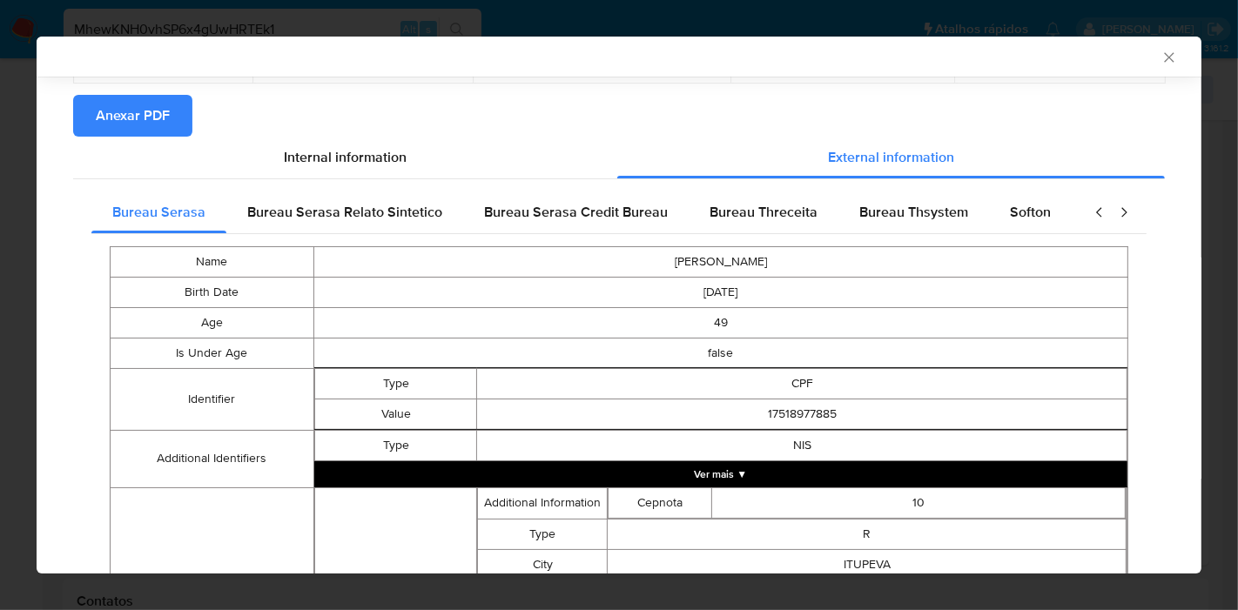
scroll to position [576, 0]
